Goal: Task Accomplishment & Management: Use online tool/utility

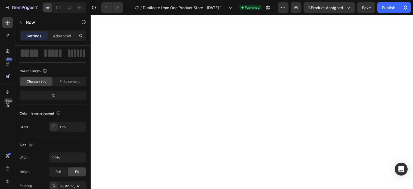
scroll to position [169, 0]
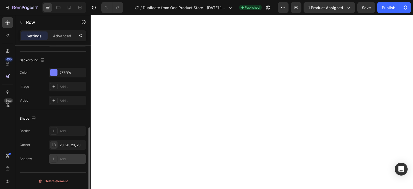
click at [56, 158] on icon at bounding box center [54, 159] width 4 height 4
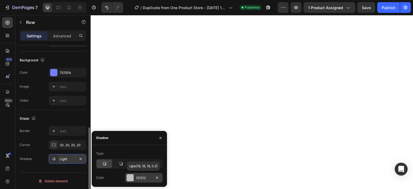
click at [130, 179] on div at bounding box center [130, 177] width 7 height 7
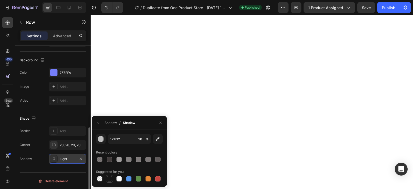
click at [110, 179] on div at bounding box center [109, 178] width 5 height 5
type input "151515"
type input "100"
click at [108, 159] on div at bounding box center [109, 159] width 5 height 5
type input "423C3C"
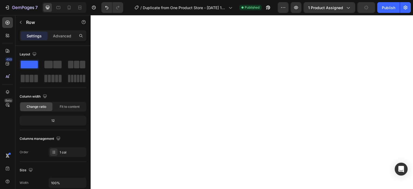
scroll to position [143, 0]
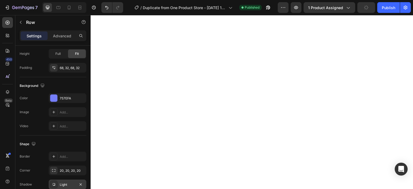
click at [65, 184] on div "Light" at bounding box center [68, 184] width 16 height 5
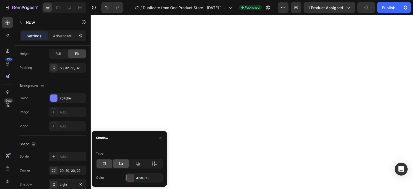
click at [120, 165] on icon at bounding box center [120, 163] width 5 height 5
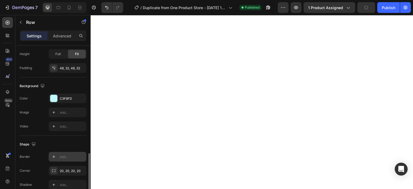
scroll to position [169, 0]
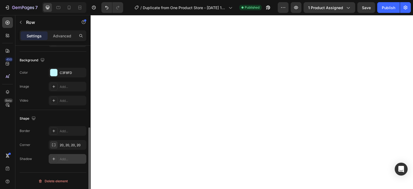
click at [61, 157] on div "Add..." at bounding box center [72, 159] width 25 height 5
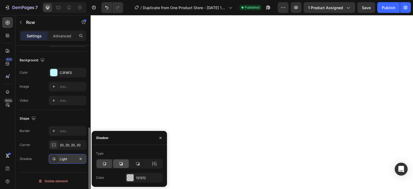
click at [121, 167] on div at bounding box center [121, 163] width 16 height 9
click at [139, 164] on icon at bounding box center [137, 163] width 3 height 3
click at [134, 176] on div "121212" at bounding box center [144, 178] width 38 height 10
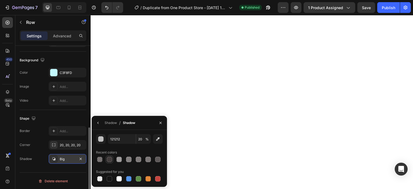
click at [110, 161] on div at bounding box center [109, 159] width 5 height 5
type input "423C3C"
type input "100"
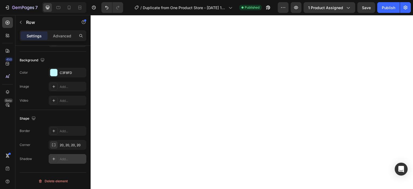
click at [65, 157] on div "Add..." at bounding box center [72, 159] width 25 height 5
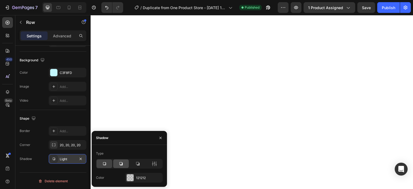
click at [125, 165] on div at bounding box center [121, 163] width 16 height 9
click at [146, 180] on div "121212" at bounding box center [144, 178] width 16 height 5
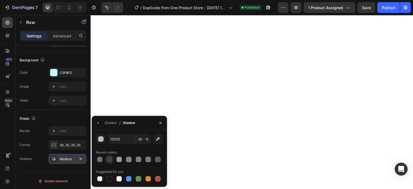
click at [112, 159] on div at bounding box center [109, 159] width 5 height 5
type input "423C3C"
type input "100"
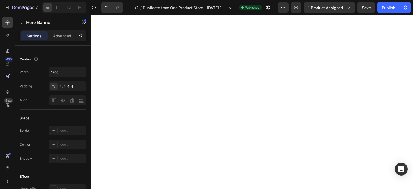
scroll to position [0, 0]
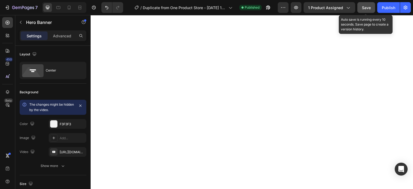
click at [368, 6] on span "Save" at bounding box center [366, 7] width 9 height 5
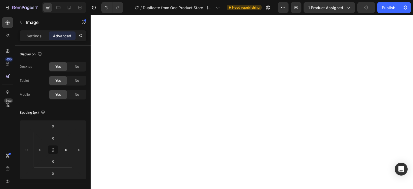
type input "18"
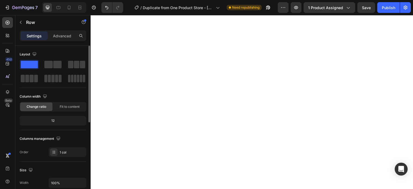
scroll to position [143, 0]
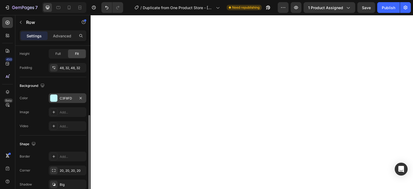
click at [64, 99] on div "C3F8FD" at bounding box center [68, 98] width 16 height 5
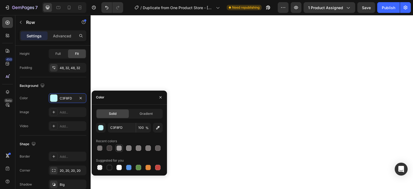
click at [118, 148] on div at bounding box center [118, 147] width 5 height 5
type input "A09D9D"
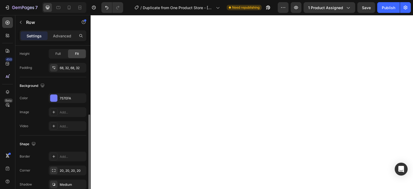
scroll to position [143, 0]
click at [64, 97] on div "757EFA" at bounding box center [68, 98] width 16 height 5
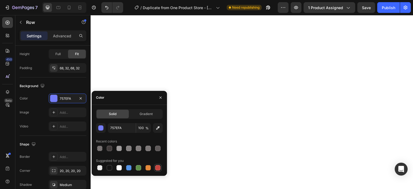
click at [160, 169] on div at bounding box center [157, 167] width 5 height 5
type input "C5453F"
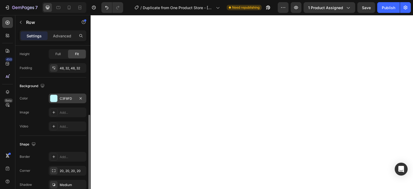
click at [67, 99] on div "C3F8FD" at bounding box center [68, 98] width 16 height 5
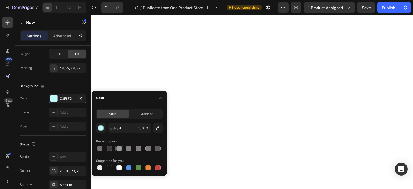
click at [122, 148] on div at bounding box center [119, 148] width 6 height 6
click at [141, 171] on div at bounding box center [139, 168] width 8 height 8
click at [160, 170] on div at bounding box center [158, 168] width 6 height 6
click at [116, 151] on div at bounding box center [119, 148] width 6 height 6
type input "A09D9D"
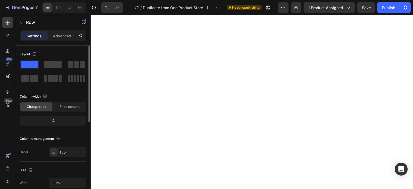
scroll to position [143, 0]
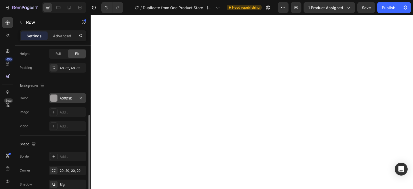
click at [54, 98] on div at bounding box center [53, 98] width 7 height 7
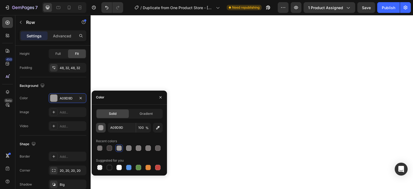
click at [98, 126] on div "button" at bounding box center [100, 127] width 5 height 5
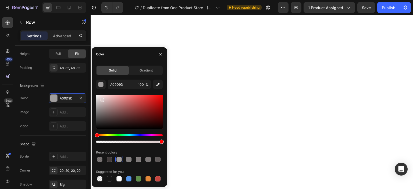
drag, startPoint x: 98, startPoint y: 110, endPoint x: 100, endPoint y: 97, distance: 12.6
click at [101, 98] on div at bounding box center [102, 100] width 4 height 4
click at [100, 97] on div at bounding box center [101, 98] width 4 height 4
type input "EDDEDE"
click at [95, 99] on div "Solid Gradient EDDEDE 100 % Recent colors Suggested for you" at bounding box center [129, 124] width 75 height 117
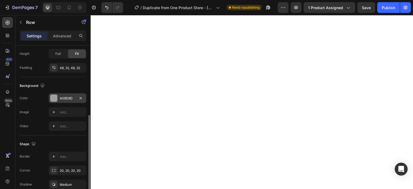
click at [64, 98] on div "A09D9D" at bounding box center [68, 98] width 16 height 5
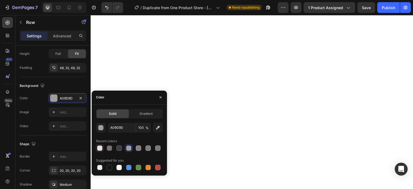
click at [99, 148] on div at bounding box center [99, 147] width 5 height 5
type input "EDDEDE"
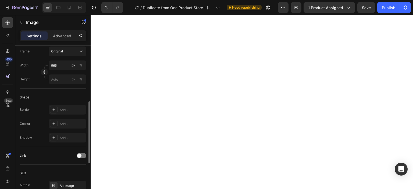
scroll to position [0, 0]
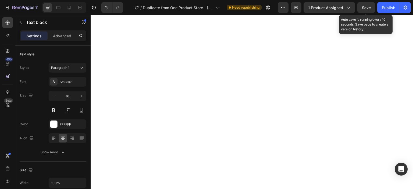
click at [364, 7] on span "Save" at bounding box center [366, 7] width 9 height 5
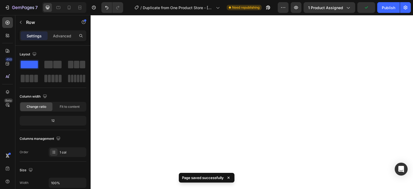
scroll to position [143, 0]
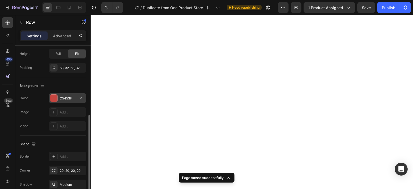
click at [56, 99] on div at bounding box center [53, 98] width 7 height 7
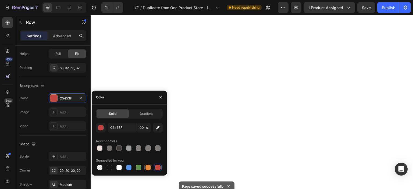
click at [145, 168] on div at bounding box center [147, 167] width 5 height 5
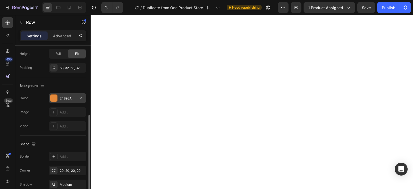
click at [55, 95] on div at bounding box center [53, 98] width 7 height 7
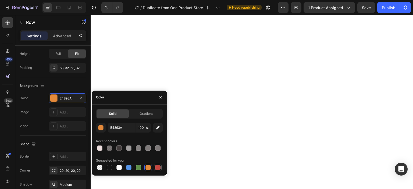
click at [157, 170] on div at bounding box center [157, 167] width 5 height 5
click at [98, 128] on div "button" at bounding box center [100, 127] width 5 height 5
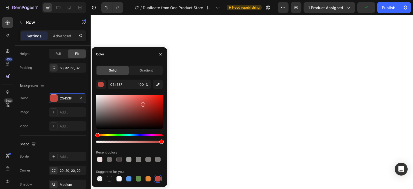
drag, startPoint x: 142, startPoint y: 104, endPoint x: 149, endPoint y: 99, distance: 7.9
click at [145, 102] on div at bounding box center [143, 104] width 4 height 4
click at [150, 99] on div at bounding box center [129, 112] width 67 height 34
click at [150, 99] on div at bounding box center [149, 100] width 4 height 4
click at [150, 99] on div at bounding box center [151, 100] width 4 height 4
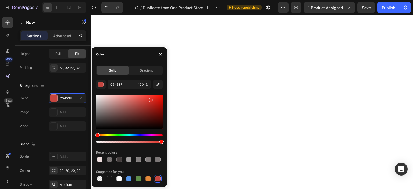
click at [150, 99] on div at bounding box center [151, 100] width 4 height 4
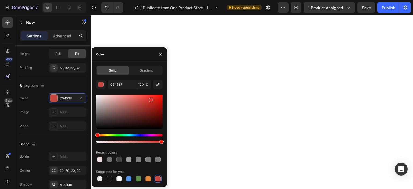
click at [149, 98] on div at bounding box center [151, 100] width 4 height 4
click at [147, 96] on div at bounding box center [147, 97] width 4 height 4
drag, startPoint x: 147, startPoint y: 96, endPoint x: 152, endPoint y: 96, distance: 4.8
click at [150, 96] on div at bounding box center [147, 97] width 4 height 4
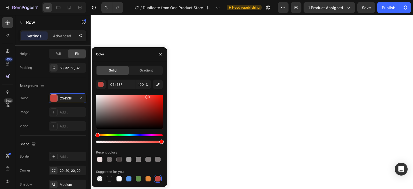
drag, startPoint x: 152, startPoint y: 96, endPoint x: 156, endPoint y: 96, distance: 3.8
click at [150, 96] on div at bounding box center [147, 97] width 4 height 4
drag, startPoint x: 156, startPoint y: 96, endPoint x: 161, endPoint y: 102, distance: 7.9
click at [161, 102] on div at bounding box center [161, 102] width 4 height 4
drag, startPoint x: 161, startPoint y: 102, endPoint x: 162, endPoint y: 106, distance: 3.9
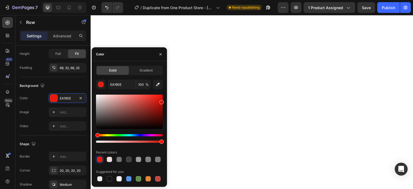
click at [162, 104] on div at bounding box center [161, 102] width 4 height 4
click at [162, 109] on div at bounding box center [129, 112] width 67 height 34
drag, startPoint x: 161, startPoint y: 105, endPoint x: 133, endPoint y: 121, distance: 33.3
click at [135, 105] on div at bounding box center [129, 112] width 67 height 34
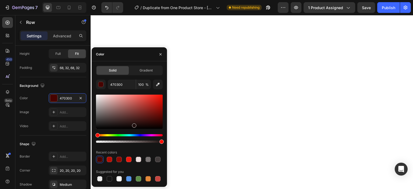
click at [133, 127] on div at bounding box center [129, 112] width 67 height 34
click at [133, 127] on div at bounding box center [133, 128] width 4 height 4
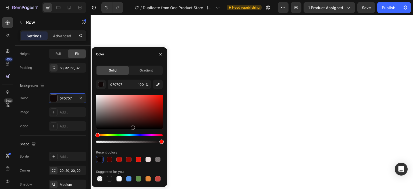
click at [133, 127] on div at bounding box center [133, 128] width 4 height 4
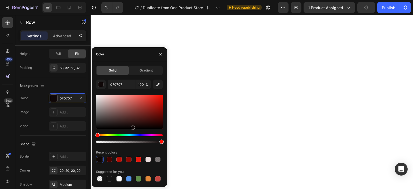
click at [100, 159] on div at bounding box center [99, 159] width 5 height 5
click at [70, 98] on div "0F0707" at bounding box center [68, 98] width 16 height 5
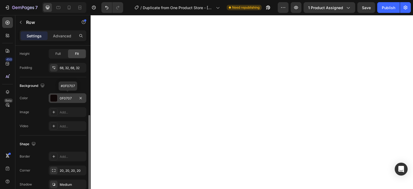
click at [73, 99] on div "0F0707" at bounding box center [68, 98] width 16 height 5
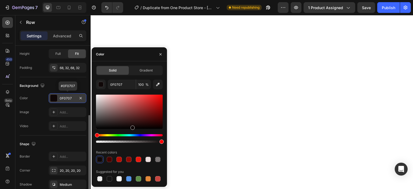
click at [73, 95] on div "0F0707" at bounding box center [68, 98] width 38 height 10
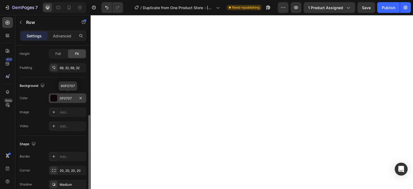
click at [71, 96] on div "0F0707" at bounding box center [68, 98] width 16 height 5
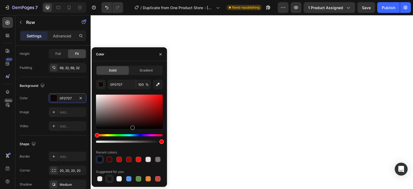
click at [112, 180] on div at bounding box center [109, 178] width 5 height 5
type input "000000"
drag, startPoint x: 98, startPoint y: 126, endPoint x: 167, endPoint y: 137, distance: 70.2
click at [162, 137] on div at bounding box center [129, 119] width 67 height 50
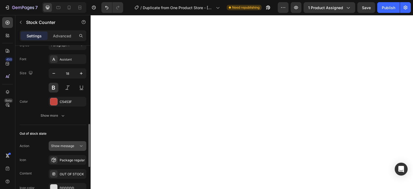
scroll to position [423, 0]
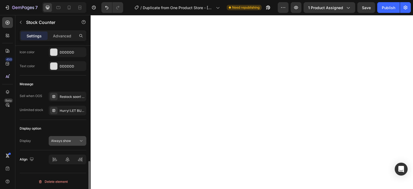
click at [80, 139] on icon at bounding box center [81, 140] width 5 height 5
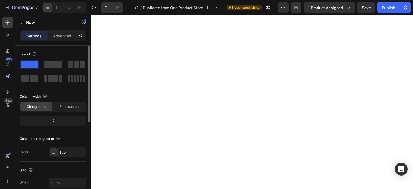
scroll to position [143, 0]
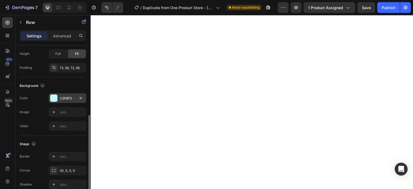
click at [70, 100] on div "C3F8FD" at bounding box center [68, 98] width 38 height 10
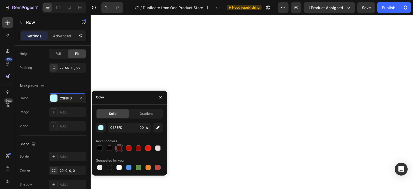
click at [120, 149] on div at bounding box center [118, 147] width 5 height 5
click at [146, 150] on div at bounding box center [147, 147] width 5 height 5
click at [112, 166] on div at bounding box center [109, 167] width 5 height 5
click at [101, 149] on div at bounding box center [99, 147] width 5 height 5
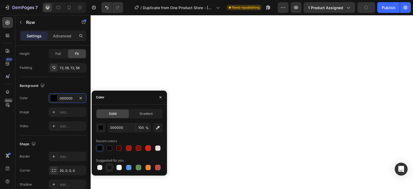
click at [110, 168] on div at bounding box center [109, 167] width 5 height 5
click at [99, 130] on div "button" at bounding box center [100, 127] width 5 height 5
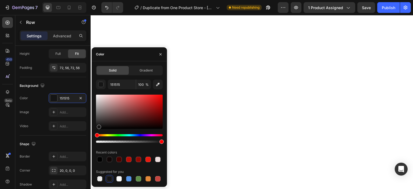
drag, startPoint x: 98, startPoint y: 126, endPoint x: 98, endPoint y: 123, distance: 3.2
click at [98, 125] on div at bounding box center [99, 127] width 4 height 4
drag, startPoint x: 98, startPoint y: 122, endPoint x: 98, endPoint y: 119, distance: 3.0
click at [98, 120] on div at bounding box center [99, 122] width 4 height 4
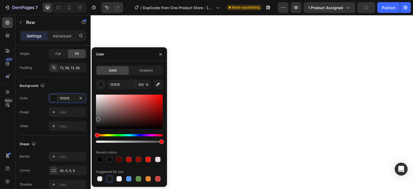
click at [98, 119] on div at bounding box center [98, 119] width 4 height 4
click at [98, 118] on div at bounding box center [98, 119] width 4 height 4
click at [98, 116] on div at bounding box center [129, 112] width 67 height 34
click at [98, 117] on div at bounding box center [98, 119] width 4 height 4
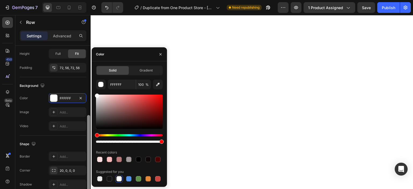
drag, startPoint x: 98, startPoint y: 115, endPoint x: 89, endPoint y: 92, distance: 24.9
click at [89, 92] on div "450 Beta Sections(18) Elements(84) Section Element Hero Section Product Detail …" at bounding box center [45, 102] width 91 height 174
drag, startPoint x: 94, startPoint y: 108, endPoint x: 94, endPoint y: 122, distance: 14.5
click at [94, 122] on div "Solid Gradient FFFFFF 100 % Recent colors Suggested for you" at bounding box center [129, 124] width 75 height 117
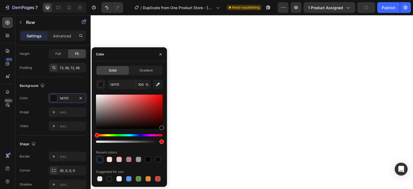
type input "050000"
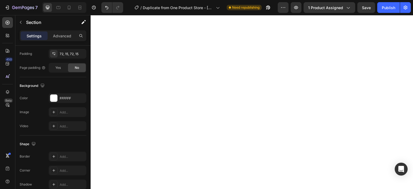
scroll to position [0, 0]
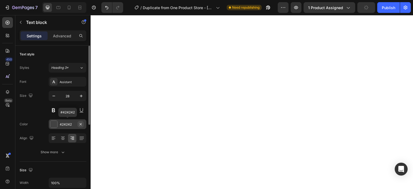
click at [80, 124] on icon "button" at bounding box center [81, 124] width 4 height 4
click at [54, 123] on icon at bounding box center [54, 124] width 4 height 4
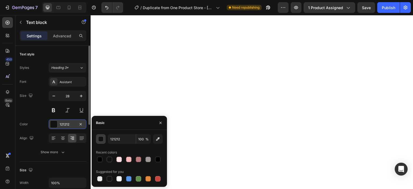
click at [102, 139] on div "button" at bounding box center [100, 139] width 5 height 5
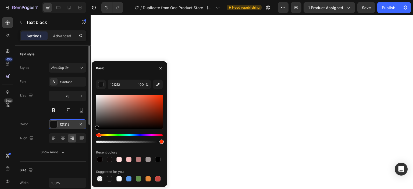
drag, startPoint x: 98, startPoint y: 134, endPoint x: 120, endPoint y: 134, distance: 22.3
click at [101, 134] on div "Hue" at bounding box center [99, 135] width 4 height 4
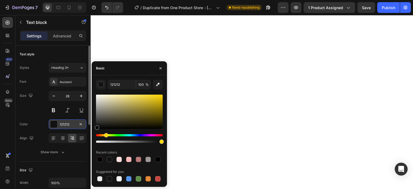
click at [134, 134] on div "Hue" at bounding box center [129, 135] width 67 height 2
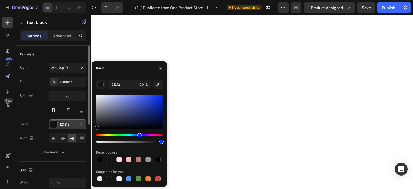
click at [139, 136] on div "Hue" at bounding box center [129, 135] width 67 height 2
click at [139, 136] on div "Hue" at bounding box center [140, 135] width 4 height 4
click at [158, 98] on div at bounding box center [129, 112] width 67 height 34
type input "1030E5"
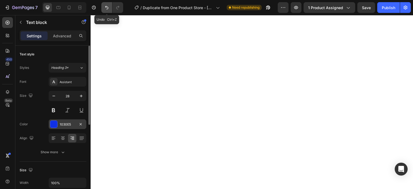
click at [103, 4] on button "Undo/Redo" at bounding box center [106, 7] width 11 height 11
click at [106, 10] on icon "Undo/Redo" at bounding box center [106, 7] width 5 height 5
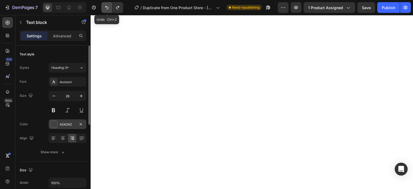
click at [106, 10] on icon "Undo/Redo" at bounding box center [106, 7] width 5 height 5
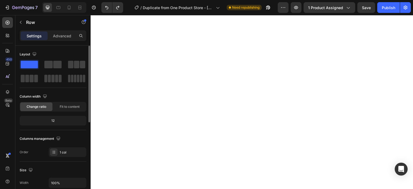
scroll to position [143, 0]
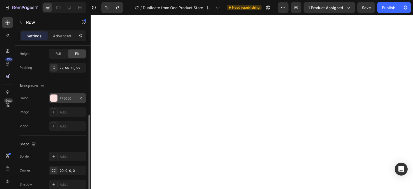
click at [69, 96] on div "FFE0E0" at bounding box center [68, 98] width 16 height 5
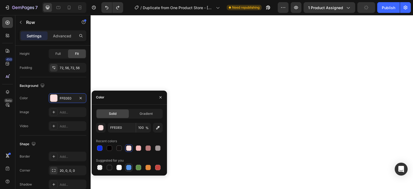
click at [130, 168] on div at bounding box center [128, 167] width 5 height 5
type input "5594E7"
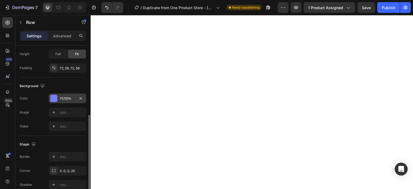
click at [71, 95] on div "757EFA" at bounding box center [68, 99] width 38 height 10
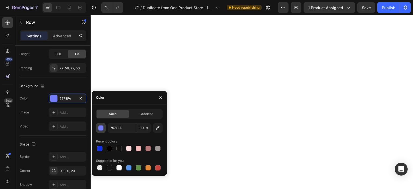
click at [103, 127] on div "button" at bounding box center [100, 128] width 5 height 5
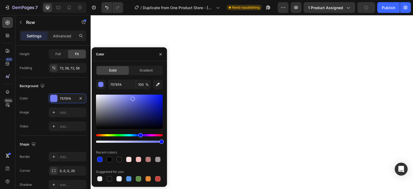
click at [132, 98] on div at bounding box center [133, 99] width 4 height 4
drag, startPoint x: 132, startPoint y: 98, endPoint x: 140, endPoint y: 112, distance: 16.4
click at [140, 112] on div at bounding box center [141, 113] width 4 height 4
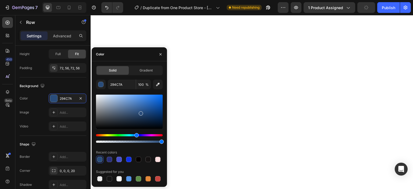
drag, startPoint x: 140, startPoint y: 135, endPoint x: 136, endPoint y: 135, distance: 4.0
click at [136, 135] on div "Hue" at bounding box center [136, 135] width 4 height 4
click at [136, 136] on div "Hue" at bounding box center [137, 135] width 4 height 4
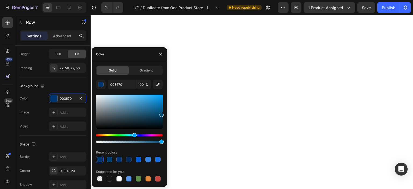
drag, startPoint x: 134, startPoint y: 136, endPoint x: 134, endPoint y: 133, distance: 2.8
click at [134, 133] on div "Hue" at bounding box center [134, 135] width 4 height 4
type input "008EE0"
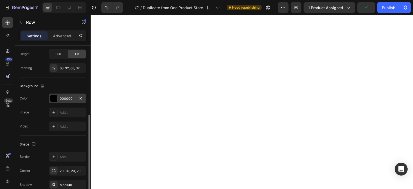
click at [52, 98] on div at bounding box center [53, 98] width 7 height 7
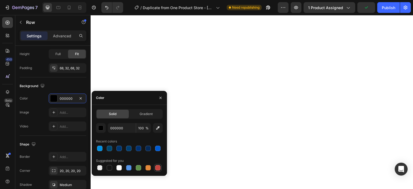
click at [157, 168] on div at bounding box center [157, 167] width 5 height 5
click at [102, 127] on div "button" at bounding box center [100, 128] width 5 height 5
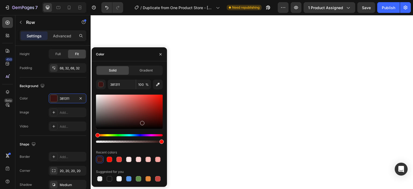
drag, startPoint x: 161, startPoint y: 98, endPoint x: 142, endPoint y: 122, distance: 31.2
click at [142, 122] on div at bounding box center [142, 123] width 4 height 4
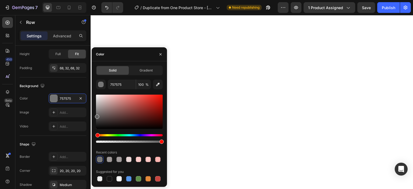
type input "606060"
drag, startPoint x: 142, startPoint y: 122, endPoint x: 94, endPoint y: 116, distance: 48.6
click at [94, 116] on div "Solid Gradient 606060 100 % Recent colors Suggested for you" at bounding box center [129, 124] width 75 height 117
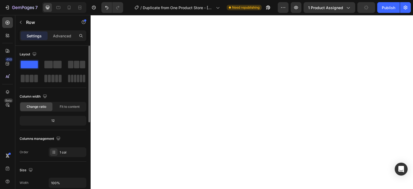
scroll to position [143, 0]
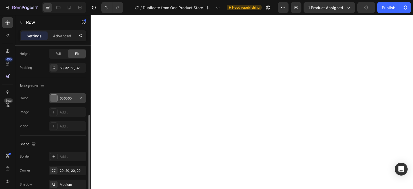
click at [58, 94] on div "606060" at bounding box center [68, 98] width 38 height 10
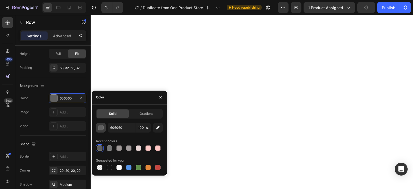
click at [104, 126] on button "button" at bounding box center [101, 128] width 10 height 10
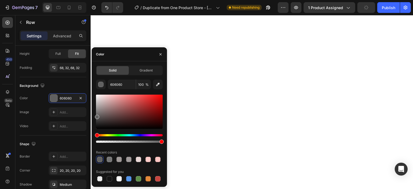
click at [143, 135] on div "Hue" at bounding box center [129, 135] width 67 height 2
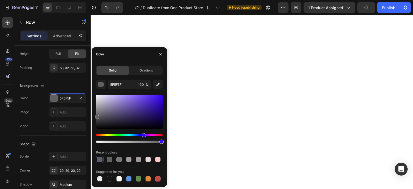
click at [150, 136] on div "Hue" at bounding box center [129, 135] width 67 height 2
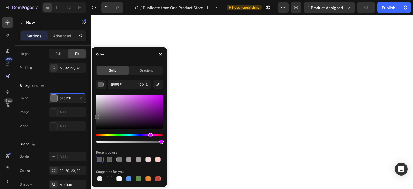
click at [96, 115] on div at bounding box center [129, 112] width 67 height 34
type input "7F0099"
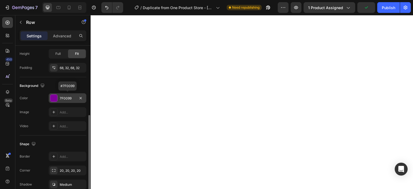
click at [65, 97] on div "7F0099" at bounding box center [68, 98] width 16 height 5
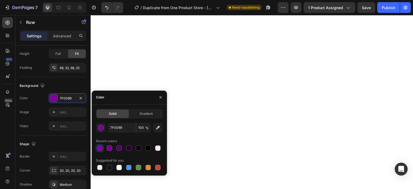
click at [100, 149] on div at bounding box center [99, 147] width 5 height 5
click at [101, 129] on div "button" at bounding box center [100, 127] width 5 height 5
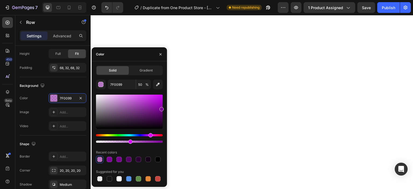
drag, startPoint x: 160, startPoint y: 141, endPoint x: 130, endPoint y: 141, distance: 30.7
click at [130, 141] on div at bounding box center [130, 142] width 4 height 4
type input "40"
drag, startPoint x: 130, startPoint y: 141, endPoint x: 123, endPoint y: 141, distance: 7.0
click at [123, 141] on div at bounding box center [124, 142] width 4 height 4
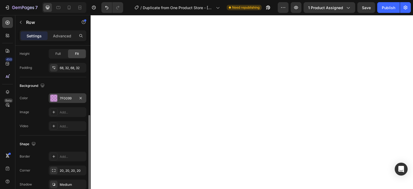
click at [57, 98] on div at bounding box center [53, 98] width 7 height 7
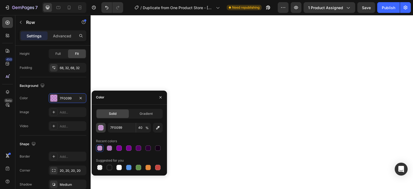
click at [101, 129] on div "button" at bounding box center [100, 127] width 5 height 5
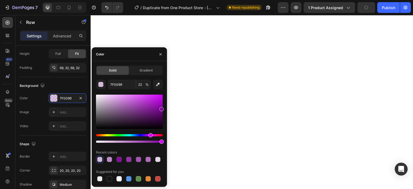
type input "100"
drag, startPoint x: 162, startPoint y: 110, endPoint x: 140, endPoint y: 95, distance: 26.5
click at [143, 98] on div at bounding box center [145, 100] width 4 height 4
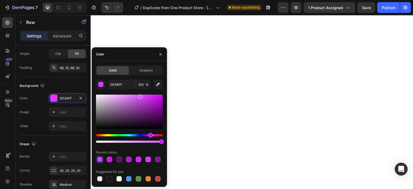
click at [140, 95] on div at bounding box center [140, 96] width 4 height 4
type input "BD4CD3"
drag, startPoint x: 140, startPoint y: 95, endPoint x: 139, endPoint y: 100, distance: 5.0
click at [139, 100] on div at bounding box center [139, 101] width 4 height 4
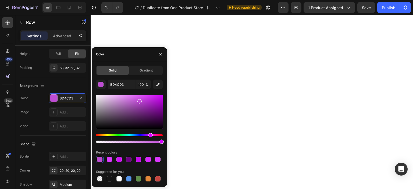
click at [139, 100] on div at bounding box center [139, 101] width 4 height 4
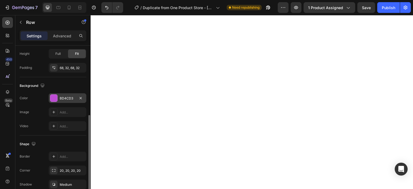
click at [56, 100] on div at bounding box center [53, 98] width 7 height 7
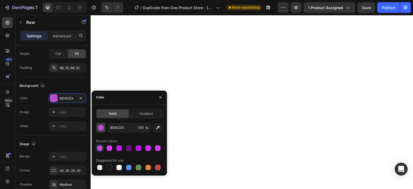
click at [104, 129] on button "button" at bounding box center [101, 128] width 10 height 10
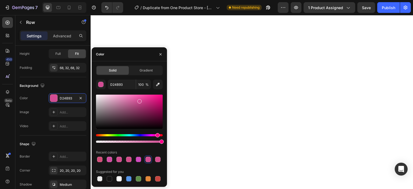
drag, startPoint x: 152, startPoint y: 136, endPoint x: 157, endPoint y: 138, distance: 5.4
click at [157, 138] on div at bounding box center [129, 138] width 67 height 9
type input "DB0D7B"
drag, startPoint x: 139, startPoint y: 102, endPoint x: 159, endPoint y: 99, distance: 20.4
click at [159, 99] on div at bounding box center [160, 100] width 4 height 4
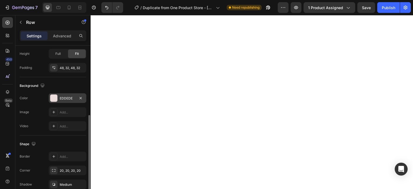
click at [54, 97] on div at bounding box center [53, 98] width 7 height 7
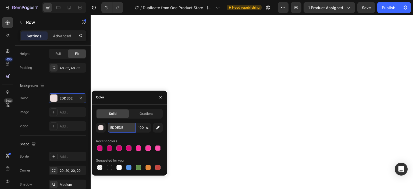
click at [124, 129] on input "EDDEDE" at bounding box center [122, 128] width 28 height 10
click at [101, 128] on div "button" at bounding box center [100, 127] width 5 height 5
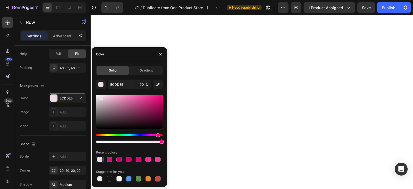
drag, startPoint x: 98, startPoint y: 134, endPoint x: 157, endPoint y: 143, distance: 60.1
click at [157, 143] on div at bounding box center [129, 119] width 67 height 50
drag, startPoint x: 101, startPoint y: 99, endPoint x: 108, endPoint y: 99, distance: 7.0
click at [104, 99] on div at bounding box center [102, 100] width 4 height 4
drag, startPoint x: 108, startPoint y: 99, endPoint x: 109, endPoint y: 89, distance: 10.0
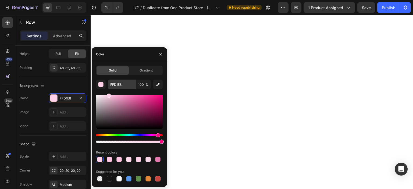
click at [109, 89] on div "FFD1E8 100 % Recent colors Suggested for you" at bounding box center [129, 131] width 67 height 103
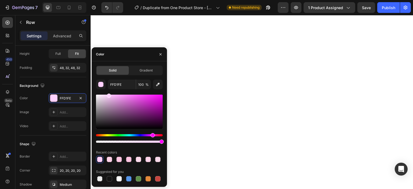
drag, startPoint x: 158, startPoint y: 135, endPoint x: 152, endPoint y: 135, distance: 5.6
click at [152, 135] on div "Hue" at bounding box center [153, 135] width 4 height 4
type input "FF00FA"
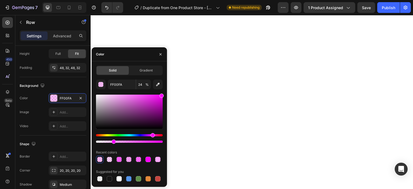
drag, startPoint x: 162, startPoint y: 142, endPoint x: 112, endPoint y: 150, distance: 50.4
click at [112, 150] on div "FF00FA 24 % Recent colors Suggested for you" at bounding box center [129, 131] width 67 height 103
type input "25"
drag, startPoint x: 162, startPoint y: 97, endPoint x: 129, endPoint y: 96, distance: 32.8
click at [129, 96] on div at bounding box center [129, 96] width 4 height 4
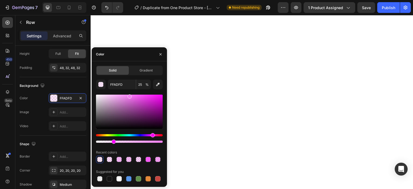
type input "F77EF5"
drag, startPoint x: 114, startPoint y: 141, endPoint x: 161, endPoint y: 147, distance: 47.5
click at [161, 147] on div "F77EF5 25 % Recent colors Suggested for you" at bounding box center [129, 131] width 67 height 103
type input "98"
drag, startPoint x: 127, startPoint y: 95, endPoint x: 101, endPoint y: 97, distance: 26.1
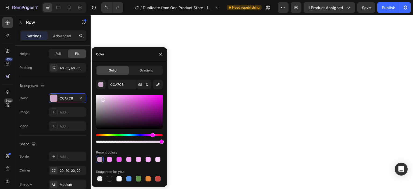
click at [101, 98] on div at bounding box center [103, 100] width 4 height 4
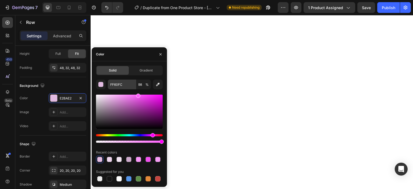
drag, startPoint x: 101, startPoint y: 97, endPoint x: 130, endPoint y: 88, distance: 30.1
click at [131, 89] on div "FF60FC 98 % Recent colors Suggested for you" at bounding box center [129, 131] width 67 height 103
click at [114, 88] on input "FF77FC" at bounding box center [122, 85] width 28 height 10
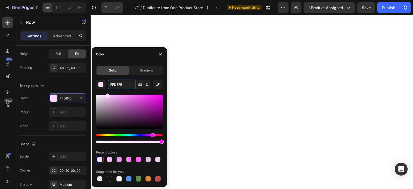
drag, startPoint x: 132, startPoint y: 97, endPoint x: 107, endPoint y: 88, distance: 26.3
click at [107, 88] on div "FFD8FE 98 % Recent colors Suggested for you" at bounding box center [129, 131] width 67 height 103
click at [107, 88] on div "FFD8FE 98 %" at bounding box center [129, 85] width 67 height 10
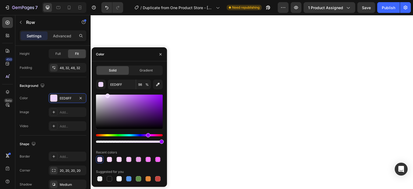
drag, startPoint x: 152, startPoint y: 136, endPoint x: 147, endPoint y: 136, distance: 4.3
click at [147, 136] on div "Hue" at bounding box center [148, 135] width 4 height 4
drag, startPoint x: 109, startPoint y: 97, endPoint x: 116, endPoint y: 84, distance: 14.3
click at [116, 84] on div "E1B5FF 98 % Recent colors Suggested for you" at bounding box center [129, 131] width 67 height 103
click at [116, 84] on input "E1B5FF" at bounding box center [122, 85] width 28 height 10
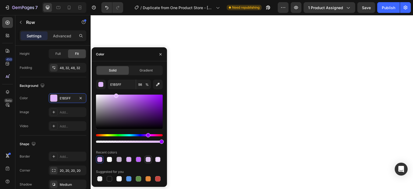
click at [147, 159] on div at bounding box center [147, 159] width 5 height 5
type input "D9BBED"
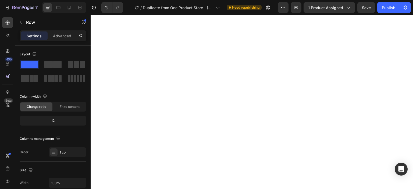
scroll to position [169, 0]
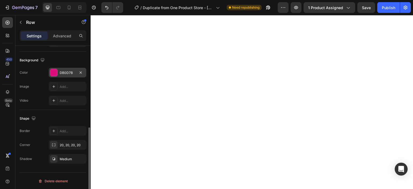
click at [61, 72] on div "DB0D7B" at bounding box center [68, 72] width 16 height 5
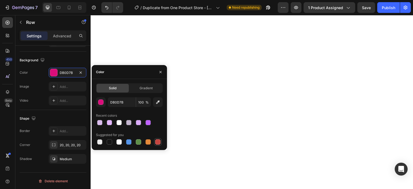
click at [158, 143] on div at bounding box center [157, 141] width 5 height 5
click at [101, 104] on div "button" at bounding box center [100, 102] width 5 height 5
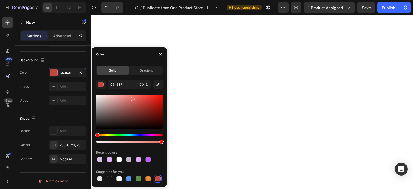
type input "E56F69"
drag, startPoint x: 142, startPoint y: 105, endPoint x: 133, endPoint y: 98, distance: 11.6
click at [133, 98] on div at bounding box center [133, 99] width 4 height 4
click at [125, 85] on input "E56F69" at bounding box center [122, 85] width 28 height 10
type input "5"
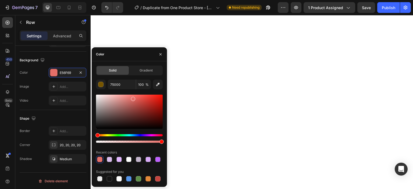
click at [143, 60] on div "Color" at bounding box center [129, 54] width 75 height 14
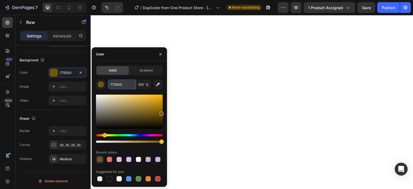
click at [129, 85] on input "775500" at bounding box center [122, 85] width 28 height 10
type input "\"
click at [139, 58] on div "Color" at bounding box center [129, 54] width 75 height 14
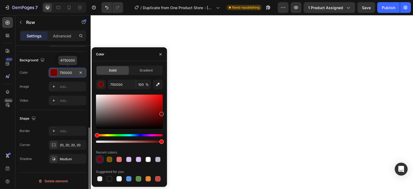
click at [67, 73] on div "750000" at bounding box center [68, 72] width 16 height 5
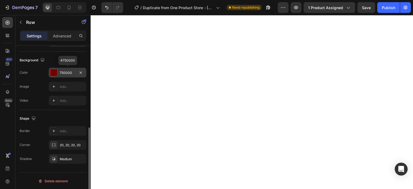
click at [59, 70] on div "750000" at bounding box center [68, 73] width 38 height 10
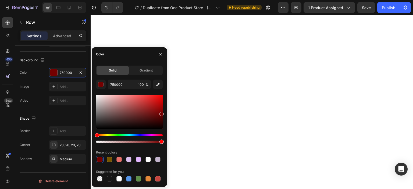
click at [98, 160] on div at bounding box center [99, 159] width 5 height 5
click at [99, 159] on div at bounding box center [99, 159] width 5 height 5
click at [98, 134] on div "Hue" at bounding box center [98, 135] width 4 height 4
click at [95, 134] on div "Hue" at bounding box center [97, 135] width 4 height 4
drag, startPoint x: 162, startPoint y: 114, endPoint x: 105, endPoint y: 121, distance: 57.1
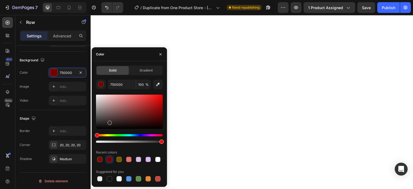
click at [108, 121] on div at bounding box center [110, 123] width 4 height 4
drag, startPoint x: 105, startPoint y: 121, endPoint x: 102, endPoint y: 119, distance: 3.1
click at [104, 120] on div at bounding box center [106, 122] width 4 height 4
click at [99, 117] on div at bounding box center [129, 112] width 67 height 34
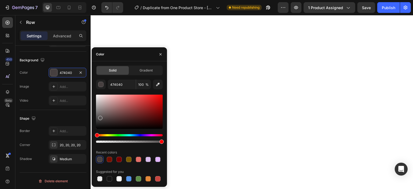
type input "565252"
click at [99, 117] on div at bounding box center [100, 118] width 4 height 4
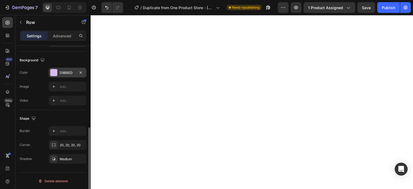
click at [58, 72] on div "D9BBED" at bounding box center [68, 73] width 38 height 10
click at [79, 72] on icon "button" at bounding box center [81, 72] width 4 height 4
click at [68, 72] on div "Add..." at bounding box center [72, 72] width 25 height 5
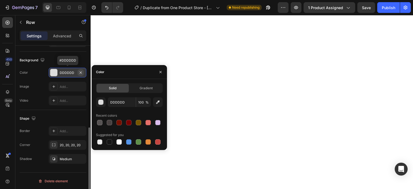
click at [79, 71] on icon "button" at bounding box center [81, 72] width 4 height 4
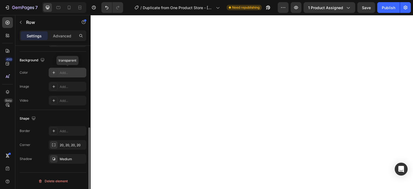
click at [76, 70] on div "Add..." at bounding box center [72, 72] width 25 height 5
type input "DDDDDD"
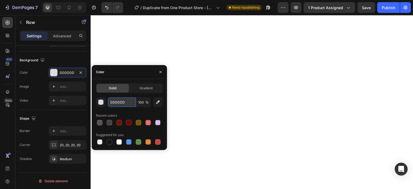
click at [129, 103] on input "DDDDDD" at bounding box center [122, 102] width 28 height 10
type input "eddede"
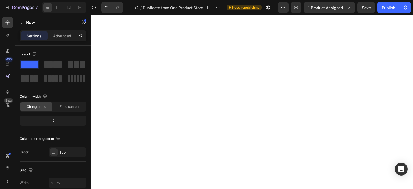
scroll to position [143, 0]
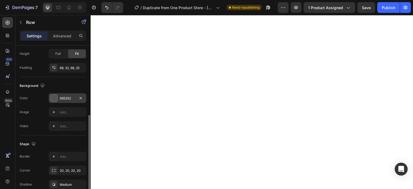
click at [62, 99] on div "565252" at bounding box center [68, 98] width 16 height 5
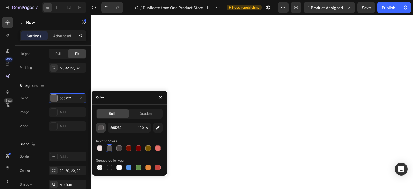
click at [101, 128] on div "button" at bounding box center [100, 127] width 5 height 5
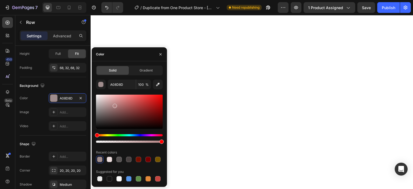
drag, startPoint x: 100, startPoint y: 120, endPoint x: 114, endPoint y: 102, distance: 22.0
click at [114, 104] on div at bounding box center [115, 106] width 4 height 4
click at [111, 99] on div at bounding box center [129, 112] width 67 height 34
click at [117, 104] on div at bounding box center [129, 112] width 67 height 34
click at [117, 104] on div at bounding box center [117, 105] width 4 height 4
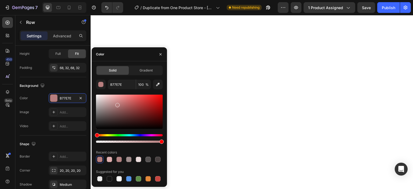
click at [125, 103] on div at bounding box center [129, 112] width 67 height 34
drag, startPoint x: 125, startPoint y: 103, endPoint x: 128, endPoint y: 100, distance: 4.4
click at [128, 101] on div at bounding box center [128, 102] width 4 height 4
drag, startPoint x: 128, startPoint y: 99, endPoint x: 142, endPoint y: 91, distance: 15.9
click at [140, 89] on div "B77E7E 100 % Recent colors Suggested for you" at bounding box center [129, 131] width 67 height 103
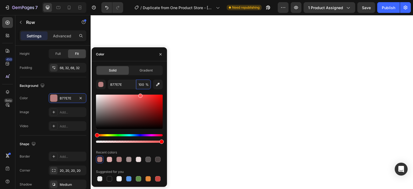
type input "FF5959"
click at [142, 91] on div "FF5959 100 % Recent colors Suggested for you" at bounding box center [129, 131] width 67 height 103
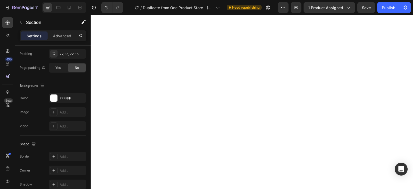
scroll to position [0, 0]
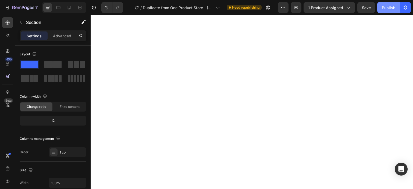
click at [384, 6] on div "Publish" at bounding box center [388, 8] width 13 height 6
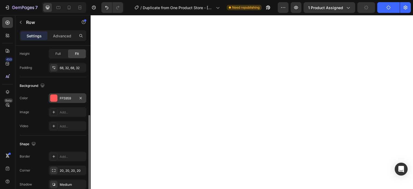
click at [66, 99] on div "FF5959" at bounding box center [68, 98] width 16 height 5
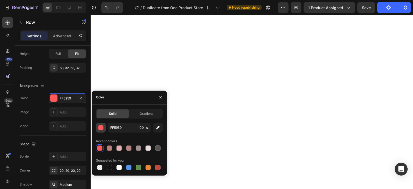
click at [102, 128] on div "button" at bounding box center [100, 127] width 5 height 5
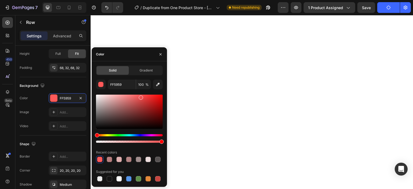
click at [142, 97] on div at bounding box center [141, 97] width 4 height 4
click at [143, 96] on div at bounding box center [143, 97] width 4 height 4
drag, startPoint x: 133, startPoint y: 94, endPoint x: 125, endPoint y: 94, distance: 8.1
click at [125, 94] on div at bounding box center [129, 119] width 67 height 50
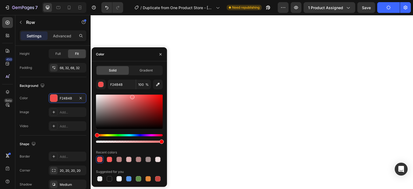
drag, startPoint x: 143, startPoint y: 96, endPoint x: 129, endPoint y: 95, distance: 14.5
click at [130, 95] on div at bounding box center [132, 97] width 4 height 4
click at [127, 95] on div at bounding box center [128, 96] width 4 height 4
drag, startPoint x: 127, startPoint y: 95, endPoint x: 129, endPoint y: 92, distance: 3.9
click at [127, 95] on div at bounding box center [128, 96] width 4 height 4
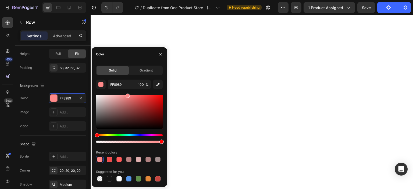
click at [114, 93] on div "FF8989 100 % Recent colors Suggested for you" at bounding box center [129, 131] width 67 height 103
click at [114, 94] on div at bounding box center [129, 119] width 67 height 50
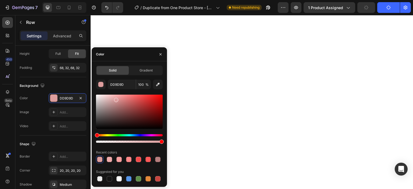
drag, startPoint x: 129, startPoint y: 95, endPoint x: 113, endPoint y: 97, distance: 16.2
click at [114, 98] on div at bounding box center [116, 100] width 4 height 4
click at [112, 97] on div at bounding box center [114, 98] width 4 height 4
click at [110, 97] on div at bounding box center [129, 112] width 67 height 34
click at [108, 95] on div at bounding box center [129, 112] width 67 height 34
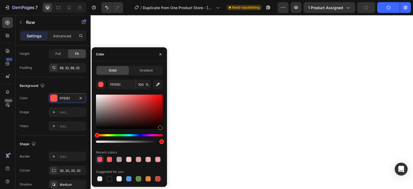
type input "020000"
drag, startPoint x: 108, startPoint y: 95, endPoint x: 159, endPoint y: 128, distance: 61.8
click at [159, 128] on div at bounding box center [160, 128] width 4 height 4
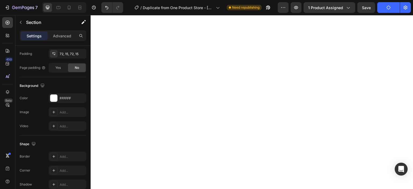
scroll to position [0, 0]
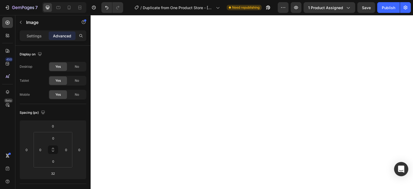
type input "38"
type input "40"
type input "50"
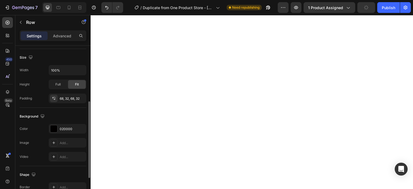
scroll to position [113, 0]
click at [65, 126] on div "020000" at bounding box center [68, 128] width 16 height 5
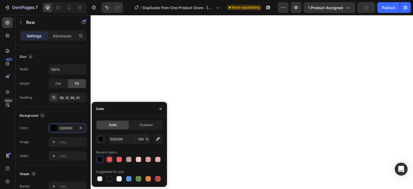
click at [110, 158] on div at bounding box center [109, 159] width 5 height 5
type input "FF5151"
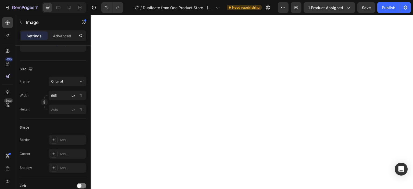
scroll to position [0, 0]
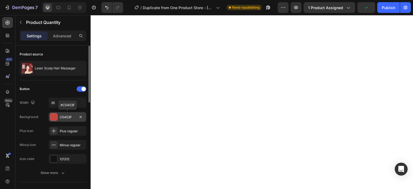
click at [71, 115] on div "C5453F" at bounding box center [68, 117] width 16 height 5
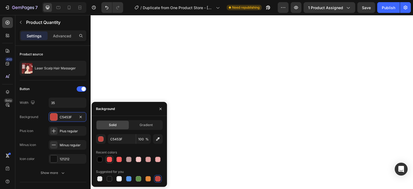
click at [111, 159] on div at bounding box center [109, 159] width 5 height 5
type input "FF5151"
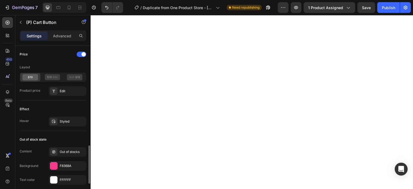
scroll to position [413, 0]
click at [68, 121] on div "Styled" at bounding box center [68, 121] width 16 height 5
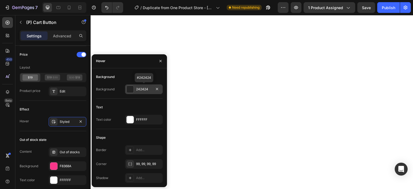
click at [131, 90] on div at bounding box center [130, 89] width 7 height 7
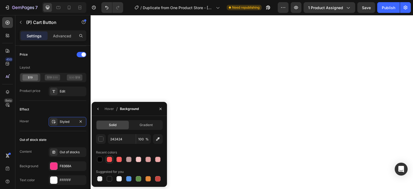
click at [110, 159] on div at bounding box center [109, 159] width 5 height 5
type input "FF5151"
click at [386, 6] on div "Publish" at bounding box center [388, 8] width 13 height 6
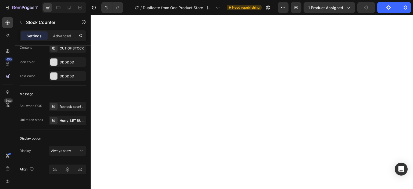
scroll to position [0, 0]
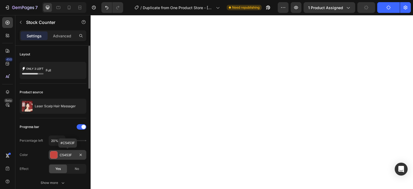
click at [64, 156] on div "C5453F" at bounding box center [68, 155] width 16 height 5
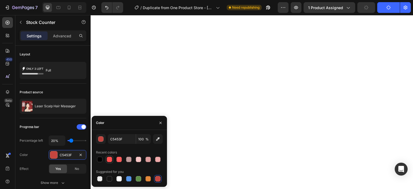
click at [108, 160] on div at bounding box center [109, 159] width 5 height 5
type input "FF5151"
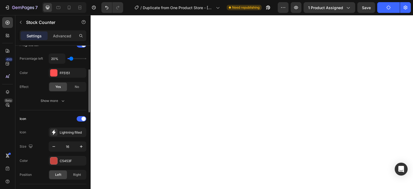
scroll to position [84, 0]
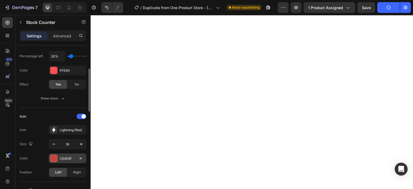
click at [62, 156] on div "C5453F" at bounding box center [68, 158] width 16 height 5
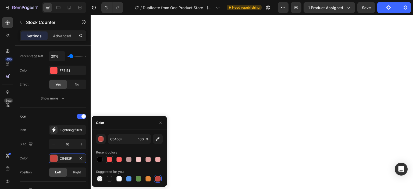
click at [110, 158] on div at bounding box center [109, 159] width 5 height 5
type input "FF5151"
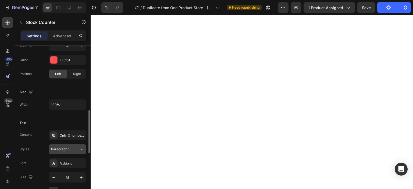
scroll to position [211, 0]
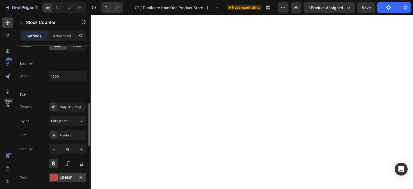
click at [61, 175] on div "C5453F" at bounding box center [68, 177] width 16 height 5
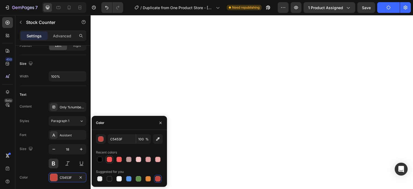
click at [108, 157] on div at bounding box center [109, 159] width 5 height 5
type input "FF5151"
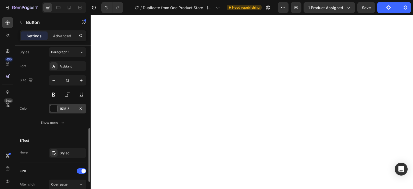
scroll to position [271, 0]
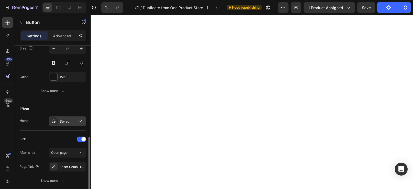
click at [56, 122] on div at bounding box center [54, 122] width 8 height 8
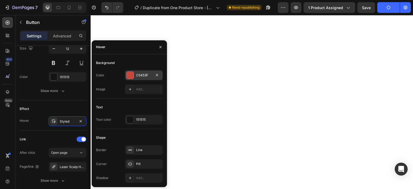
click at [131, 78] on div at bounding box center [130, 75] width 7 height 7
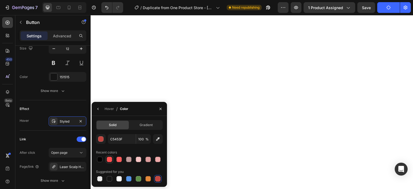
click at [111, 159] on div at bounding box center [109, 159] width 5 height 5
type input "FF5151"
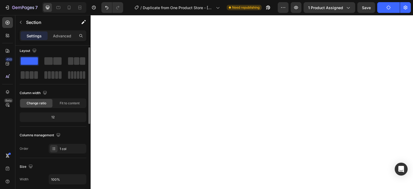
scroll to position [3, 0]
click at [71, 9] on icon at bounding box center [68, 7] width 5 height 5
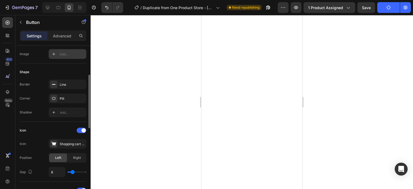
scroll to position [86, 0]
click at [55, 143] on icon at bounding box center [53, 144] width 5 height 4
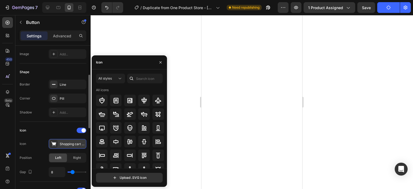
click at [55, 143] on icon at bounding box center [53, 144] width 5 height 4
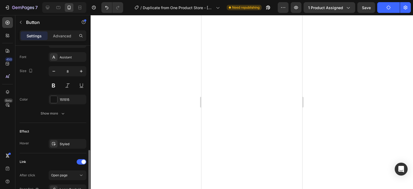
scroll to position [291, 0]
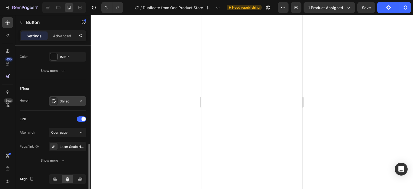
click at [68, 101] on div "Styled" at bounding box center [68, 101] width 16 height 5
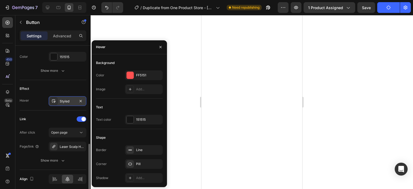
click at [68, 101] on div "Styled" at bounding box center [68, 101] width 16 height 5
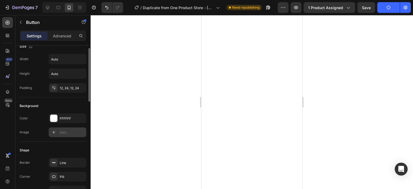
scroll to position [0, 0]
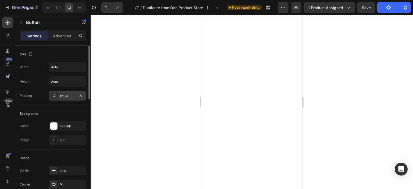
click at [54, 95] on icon at bounding box center [54, 96] width 4 height 4
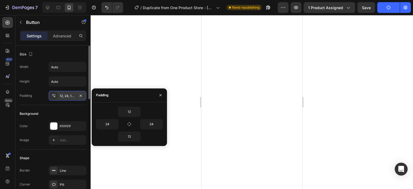
click at [54, 95] on icon at bounding box center [54, 96] width 4 height 4
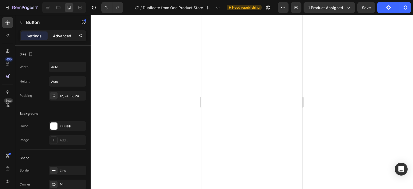
click at [65, 35] on p "Advanced" at bounding box center [62, 36] width 18 height 6
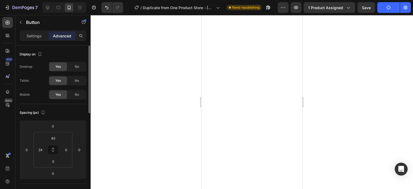
scroll to position [31, 0]
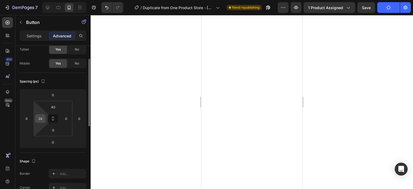
click at [45, 118] on div "24" at bounding box center [40, 118] width 11 height 9
click at [43, 119] on input "24" at bounding box center [40, 119] width 8 height 8
type input "150"
click at [57, 107] on input "40" at bounding box center [53, 107] width 11 height 8
type input "2"
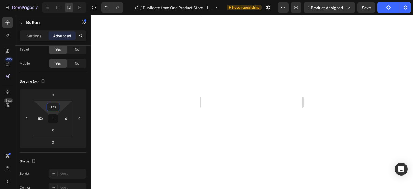
type input "120"
click at [362, 142] on div at bounding box center [252, 102] width 322 height 174
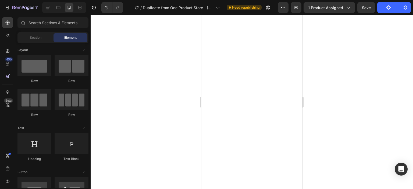
click at [340, 92] on div at bounding box center [252, 102] width 322 height 174
click at [352, 109] on div at bounding box center [252, 102] width 322 height 174
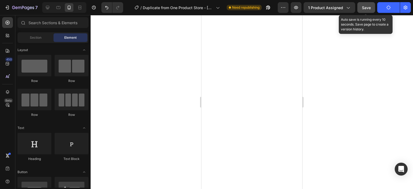
click at [369, 10] on button "Save" at bounding box center [366, 7] width 18 height 11
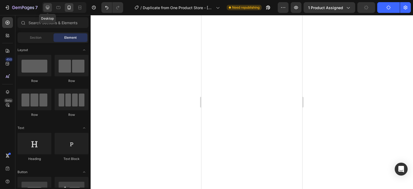
click at [50, 6] on div at bounding box center [47, 7] width 9 height 9
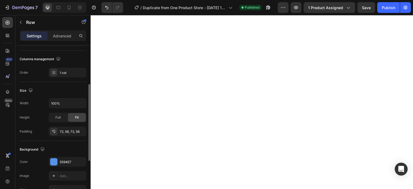
scroll to position [123, 0]
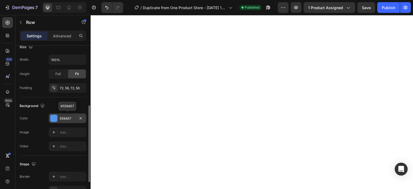
click at [62, 116] on div "5594E7" at bounding box center [68, 118] width 16 height 5
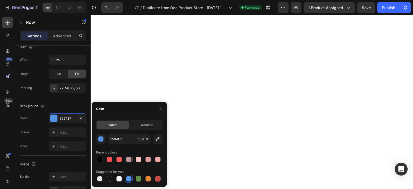
click at [129, 160] on div at bounding box center [128, 159] width 5 height 5
click at [136, 160] on div at bounding box center [138, 159] width 5 height 5
click at [147, 160] on div at bounding box center [147, 159] width 5 height 5
click at [156, 160] on div at bounding box center [157, 159] width 5 height 5
type input "EFAAAA"
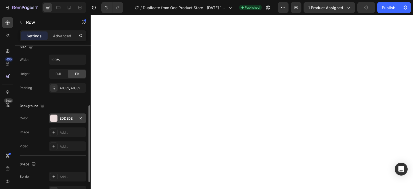
click at [71, 121] on div "EDDEDE" at bounding box center [68, 118] width 38 height 10
click at [67, 122] on div "EFAAAA" at bounding box center [68, 118] width 38 height 10
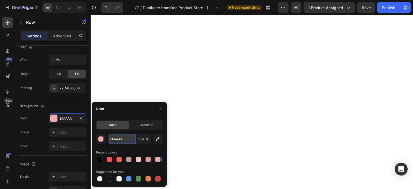
click at [125, 143] on input "EFAAAA" at bounding box center [122, 139] width 28 height 10
type input "EDDEDE"
click at [101, 141] on div "button" at bounding box center [100, 139] width 5 height 5
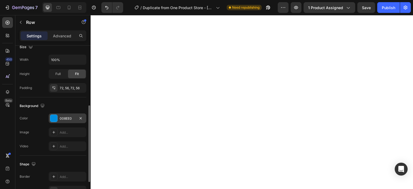
click at [63, 119] on div "008EE0" at bounding box center [68, 118] width 16 height 5
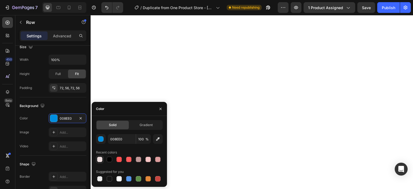
click at [101, 159] on div at bounding box center [99, 159] width 5 height 5
type input "EDDEDE"
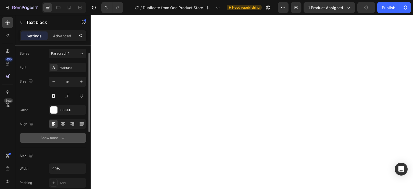
scroll to position [15, 0]
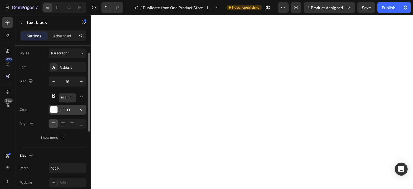
click at [63, 109] on div "FFFFFF" at bounding box center [68, 110] width 16 height 5
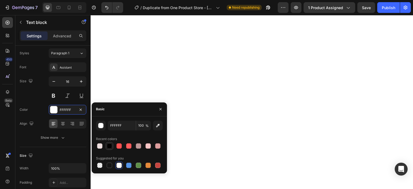
click at [108, 144] on div at bounding box center [109, 145] width 5 height 5
type input "020000"
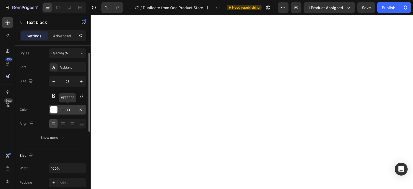
click at [72, 112] on div "FFFFFF" at bounding box center [68, 110] width 16 height 5
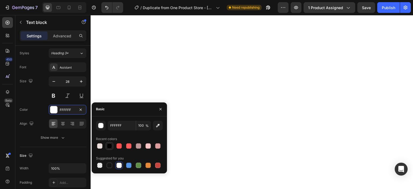
click at [110, 144] on div at bounding box center [109, 145] width 5 height 5
type input "020000"
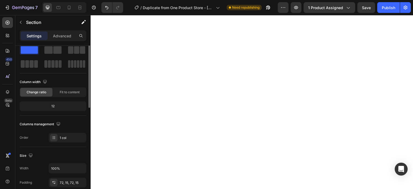
scroll to position [0, 0]
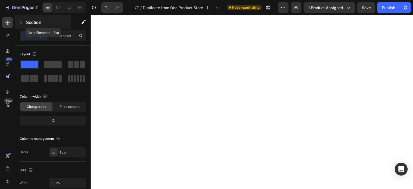
click at [22, 22] on icon "button" at bounding box center [21, 22] width 4 height 4
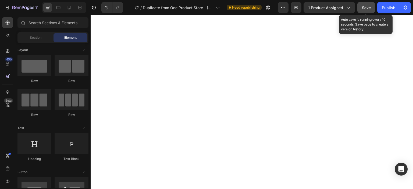
click at [369, 5] on span "Save" at bounding box center [366, 7] width 9 height 5
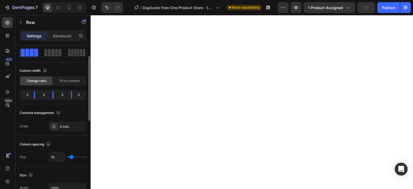
scroll to position [27, 0]
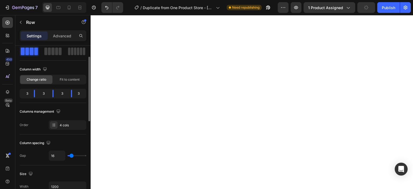
click at [29, 93] on div "3" at bounding box center [25, 94] width 9 height 8
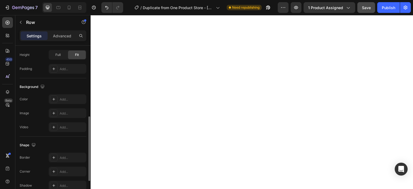
scroll to position [169, 0]
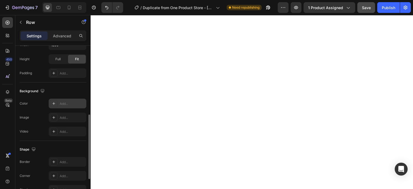
click at [55, 104] on icon at bounding box center [54, 103] width 4 height 4
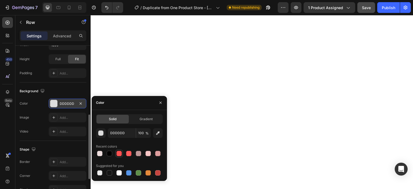
click at [118, 153] on div at bounding box center [118, 153] width 5 height 5
type input "FF5151"
click at [82, 104] on icon "button" at bounding box center [81, 103] width 4 height 4
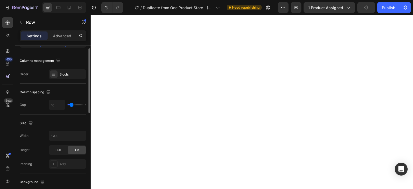
scroll to position [52, 0]
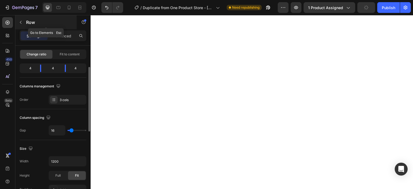
click at [23, 23] on button "button" at bounding box center [20, 22] width 9 height 9
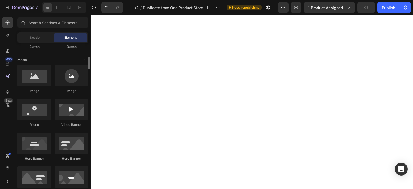
scroll to position [156, 0]
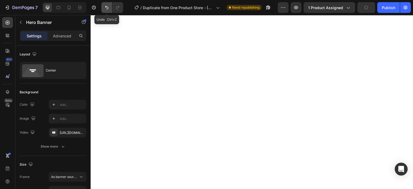
click at [105, 8] on icon "Undo/Redo" at bounding box center [106, 7] width 5 height 5
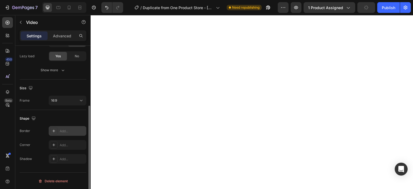
scroll to position [97, 0]
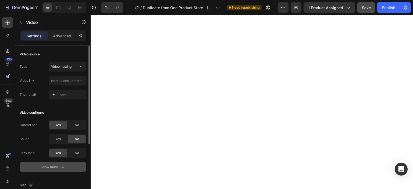
click at [61, 163] on button "Show more" at bounding box center [53, 167] width 67 height 10
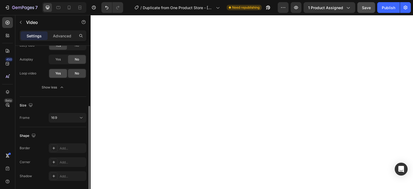
scroll to position [125, 0]
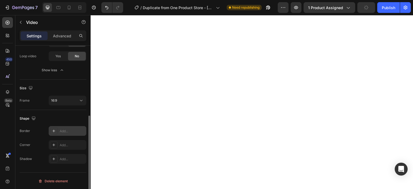
click at [52, 130] on icon at bounding box center [54, 131] width 4 height 4
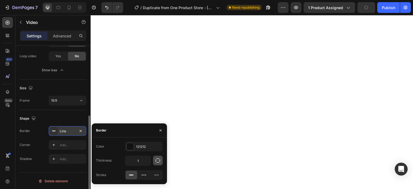
click at [155, 162] on button "button" at bounding box center [158, 161] width 10 height 10
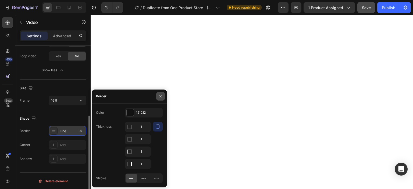
click at [159, 99] on button "button" at bounding box center [160, 96] width 9 height 9
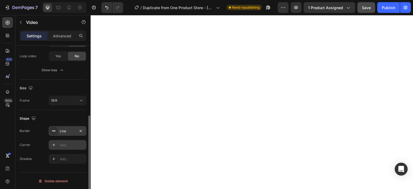
click at [68, 144] on div "Add..." at bounding box center [72, 145] width 25 height 5
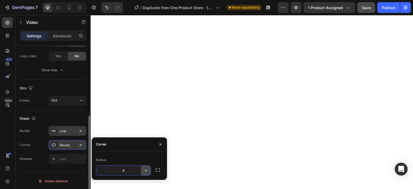
click at [143, 169] on icon "button" at bounding box center [145, 170] width 5 height 5
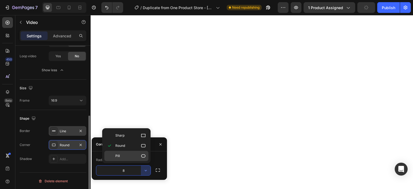
click at [144, 157] on icon at bounding box center [143, 155] width 4 height 3
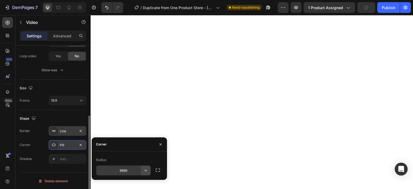
click at [144, 172] on icon "button" at bounding box center [145, 170] width 5 height 5
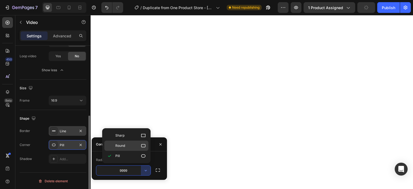
click at [144, 147] on icon at bounding box center [143, 145] width 5 height 5
type input "8"
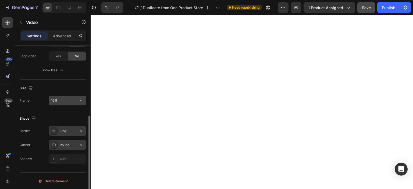
click at [72, 101] on div "16:9" at bounding box center [64, 100] width 27 height 5
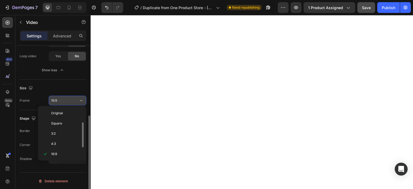
scroll to position [10, 0]
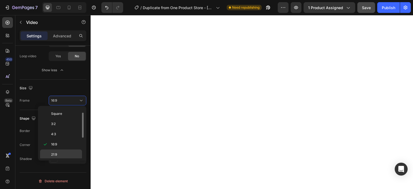
click at [61, 160] on div "21:9" at bounding box center [61, 165] width 42 height 10
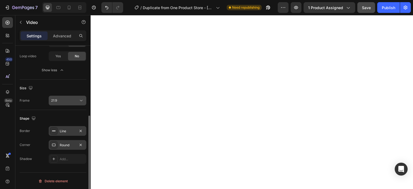
click at [71, 100] on div "21:9" at bounding box center [64, 100] width 27 height 5
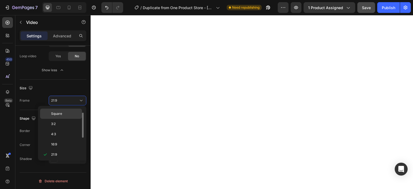
click at [65, 115] on p "Square" at bounding box center [65, 113] width 29 height 5
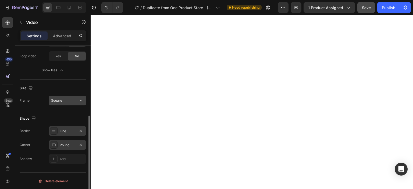
click at [77, 102] on div "Square" at bounding box center [64, 100] width 27 height 5
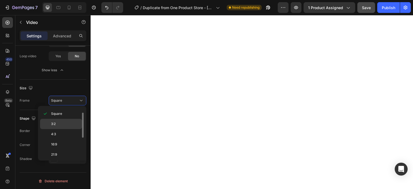
click at [68, 129] on div "3:2" at bounding box center [61, 134] width 42 height 10
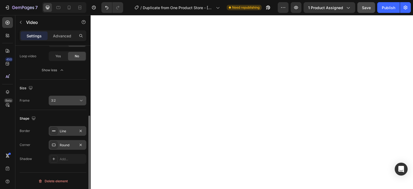
click at [79, 98] on icon at bounding box center [81, 100] width 5 height 5
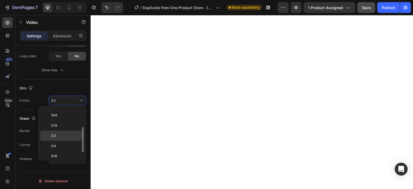
scroll to position [51, 0]
click at [69, 150] on div "9:16" at bounding box center [61, 155] width 42 height 10
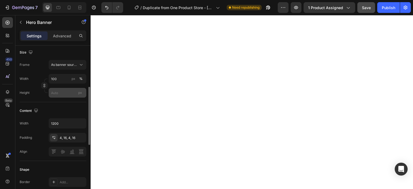
scroll to position [95, 0]
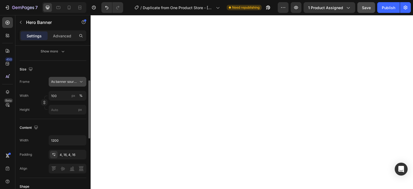
click at [79, 83] on icon at bounding box center [81, 81] width 5 height 5
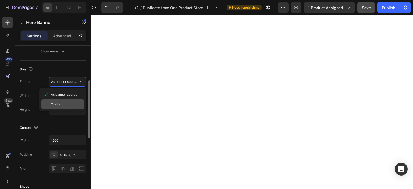
click at [73, 102] on div "Custom" at bounding box center [66, 104] width 31 height 5
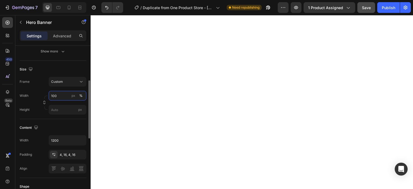
click at [67, 95] on input "100" at bounding box center [68, 96] width 38 height 10
type input "1080"
click at [62, 109] on input "px" at bounding box center [68, 110] width 38 height 10
type input "1920"
click at [11, 117] on div "450 Beta" at bounding box center [7, 83] width 11 height 133
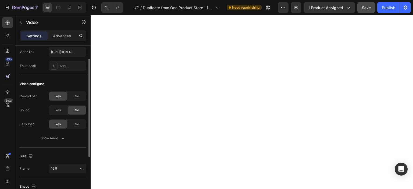
scroll to position [0, 0]
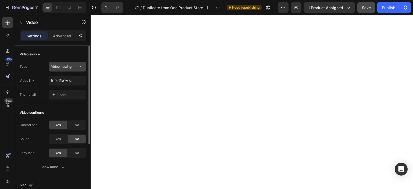
click at [74, 66] on div "Video hosting" at bounding box center [64, 66] width 27 height 5
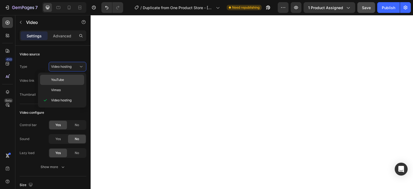
click at [73, 79] on p "YouTube" at bounding box center [66, 79] width 31 height 5
type input "[URL][DOMAIN_NAME]"
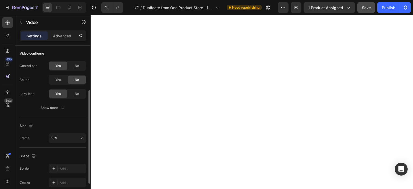
scroll to position [85, 0]
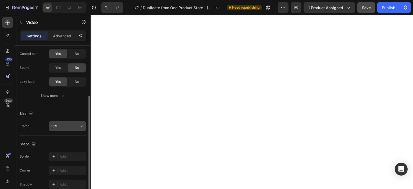
click at [74, 128] on div "16:9" at bounding box center [67, 125] width 33 height 5
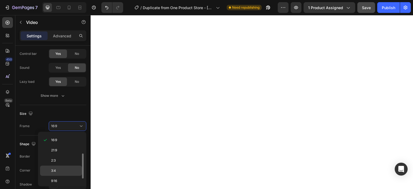
scroll to position [51, 0]
click at [64, 175] on div "9:16" at bounding box center [61, 180] width 42 height 10
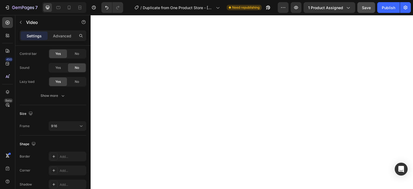
click at [64, 175] on div "9:16" at bounding box center [61, 180] width 42 height 10
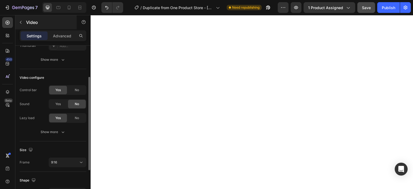
scroll to position [48, 0]
click at [22, 20] on icon "button" at bounding box center [21, 22] width 4 height 4
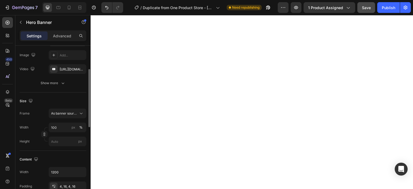
scroll to position [64, 0]
click at [63, 112] on span "As banner source" at bounding box center [64, 113] width 26 height 5
click at [74, 73] on div "[URL][DOMAIN_NAME]" at bounding box center [68, 69] width 38 height 10
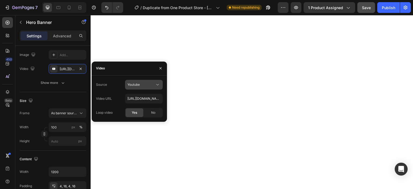
click at [143, 85] on div "Youtube" at bounding box center [140, 84] width 27 height 5
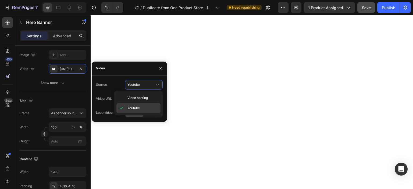
click at [140, 106] on span "Youtube" at bounding box center [133, 108] width 12 height 5
type input "Auto"
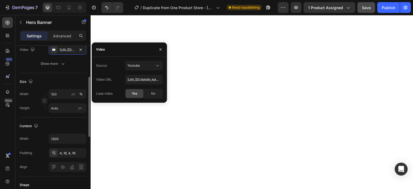
scroll to position [82, 0]
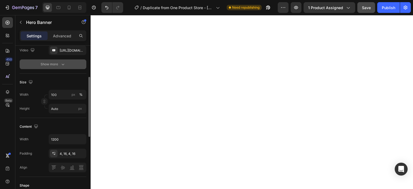
click at [62, 66] on icon "button" at bounding box center [62, 64] width 5 height 5
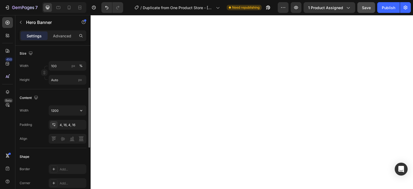
scroll to position [111, 0]
click at [70, 112] on input "1200" at bounding box center [67, 110] width 37 height 10
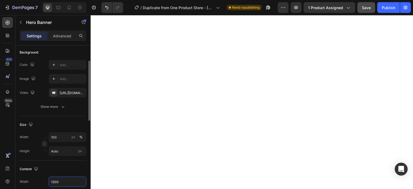
scroll to position [40, 0]
click at [66, 152] on input "Auto" at bounding box center [68, 151] width 38 height 10
type input "1920"
click at [57, 139] on input "100" at bounding box center [68, 137] width 38 height 10
type input "1080"
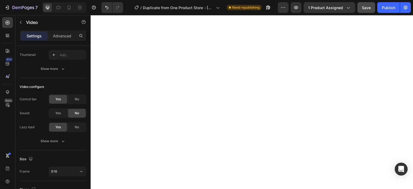
scroll to position [40, 0]
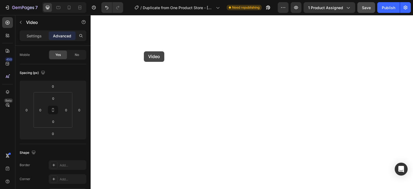
type input "16"
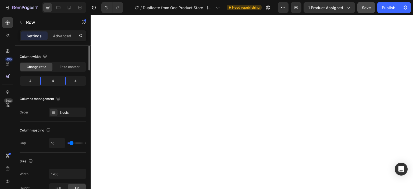
scroll to position [0, 0]
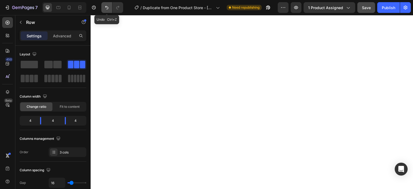
click at [107, 10] on icon "Undo/Redo" at bounding box center [106, 7] width 5 height 5
click at [115, 8] on icon "Undo/Redo" at bounding box center [117, 7] width 5 height 5
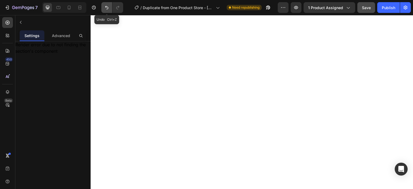
click at [105, 5] on icon "Undo/Redo" at bounding box center [106, 7] width 5 height 5
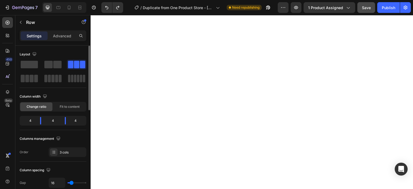
click at [58, 120] on div "4" at bounding box center [52, 121] width 15 height 8
click at [33, 118] on div "4" at bounding box center [28, 121] width 15 height 8
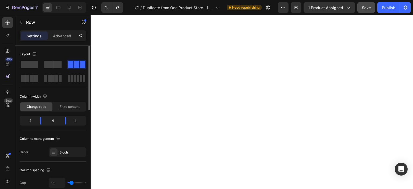
click at [33, 118] on div "4" at bounding box center [28, 121] width 15 height 8
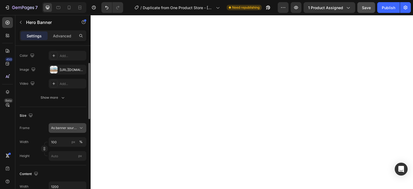
scroll to position [49, 0]
click at [66, 125] on span "As banner source" at bounding box center [64, 127] width 26 height 5
click at [79, 68] on icon "button" at bounding box center [81, 69] width 4 height 4
type input "Auto"
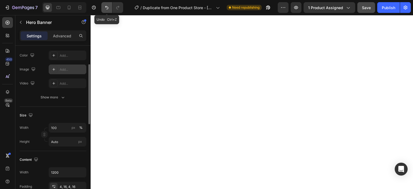
click at [105, 7] on icon "Undo/Redo" at bounding box center [106, 7] width 3 height 3
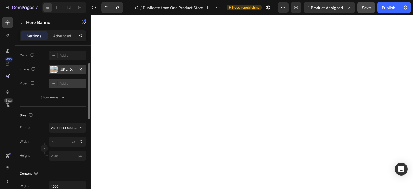
click at [54, 86] on div at bounding box center [54, 84] width 8 height 8
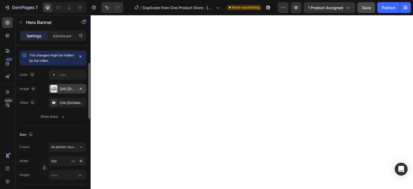
click at [83, 110] on div "The changes might be hidden by the video. Color Add... Image https://cdn.shopif…" at bounding box center [53, 86] width 67 height 71
click at [65, 116] on icon "button" at bounding box center [62, 116] width 5 height 5
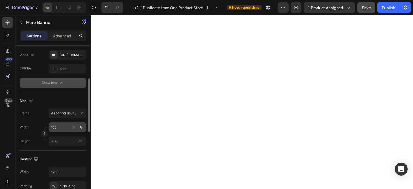
scroll to position [97, 0]
click at [78, 113] on div "As banner source" at bounding box center [67, 112] width 33 height 5
click at [78, 112] on div "As banner source" at bounding box center [67, 112] width 33 height 5
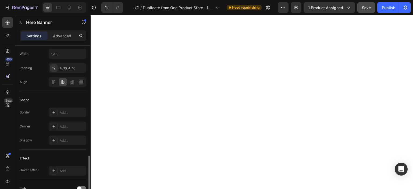
scroll to position [268, 0]
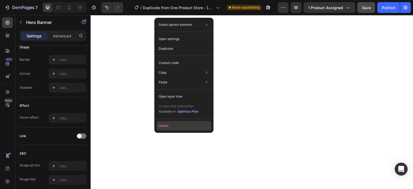
click at [157, 123] on button "Delete" at bounding box center [183, 126] width 55 height 10
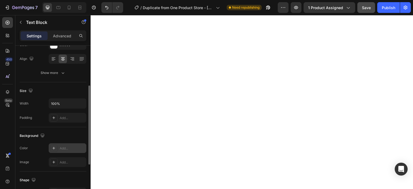
scroll to position [79, 0]
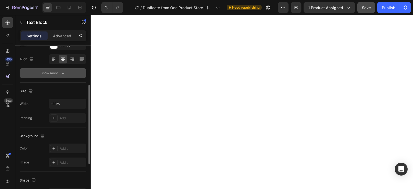
click at [62, 73] on icon "button" at bounding box center [63, 74] width 3 height 2
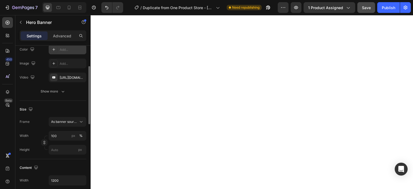
scroll to position [55, 0]
click at [69, 123] on span "As banner source" at bounding box center [64, 121] width 26 height 5
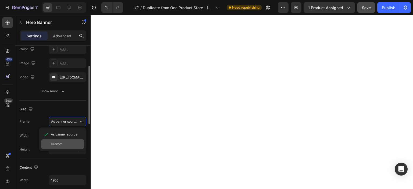
click at [68, 139] on div "Custom" at bounding box center [62, 144] width 43 height 10
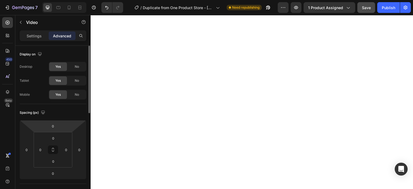
scroll to position [0, 0]
click at [37, 39] on div "Settings" at bounding box center [34, 35] width 27 height 9
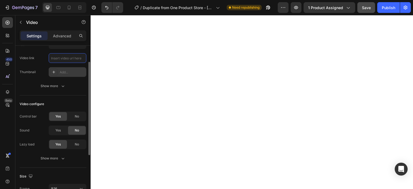
scroll to position [25, 0]
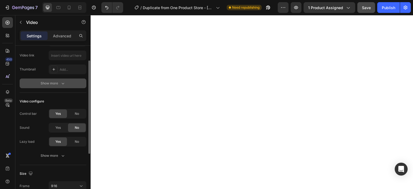
click at [65, 85] on icon "button" at bounding box center [62, 83] width 5 height 5
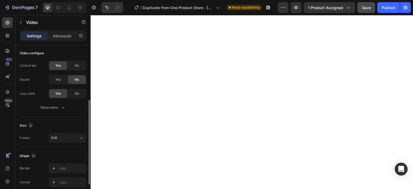
scroll to position [102, 0]
click at [74, 134] on button "9:16" at bounding box center [68, 138] width 38 height 10
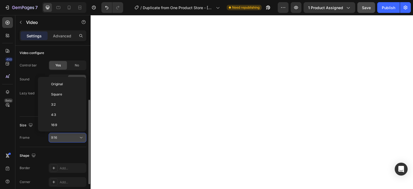
scroll to position [48, 0]
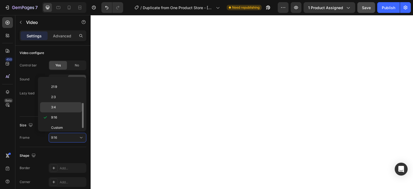
click at [67, 109] on div "3:4" at bounding box center [61, 107] width 42 height 10
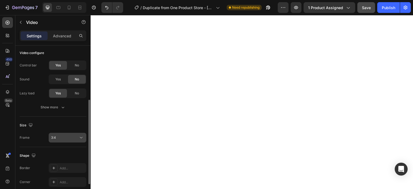
click at [72, 135] on div "3:4" at bounding box center [64, 137] width 27 height 5
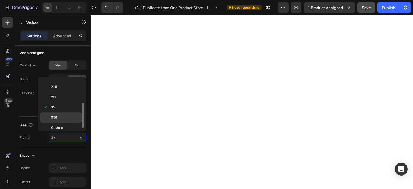
click at [67, 117] on p "9:16" at bounding box center [65, 117] width 29 height 5
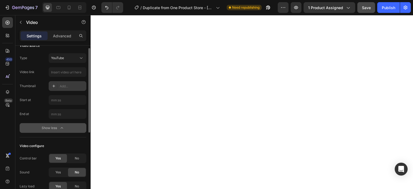
scroll to position [0, 0]
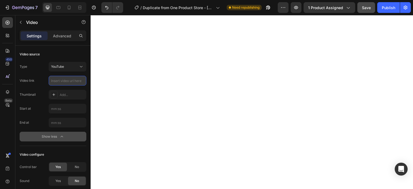
click at [74, 77] on input "text" at bounding box center [68, 81] width 38 height 10
paste input "https://www.youtube.com/shorts/1rinA1pptQg"
type input "https://www.youtube.com/shorts/1rinA1pptQg"
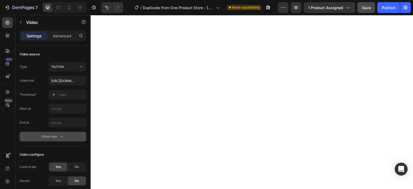
click at [28, 130] on div "Start at End at Show less" at bounding box center [53, 123] width 67 height 38
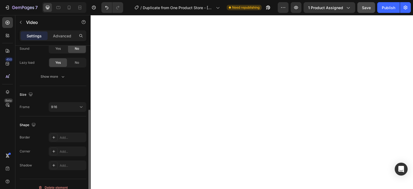
scroll to position [133, 0]
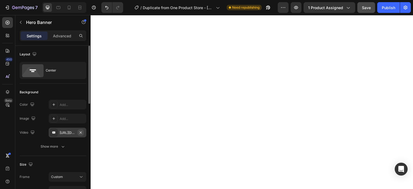
click at [80, 132] on icon "button" at bounding box center [81, 132] width 4 height 4
type input "Auto"
click at [71, 132] on div "Add..." at bounding box center [72, 132] width 25 height 5
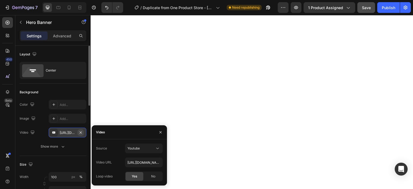
click at [81, 132] on icon "button" at bounding box center [81, 132] width 4 height 4
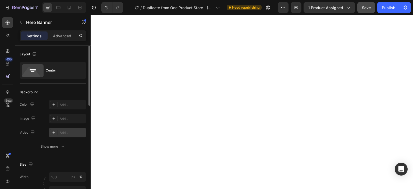
click at [81, 132] on div "Add..." at bounding box center [72, 132] width 25 height 5
type input "https://youtu.be/KOxfzBp72uk"
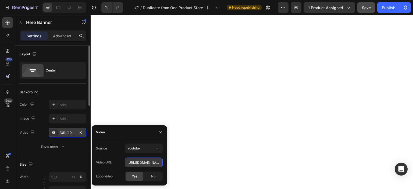
click at [139, 161] on input "https://youtu.be/KOxfzBp72uk" at bounding box center [144, 163] width 38 height 10
paste input "https://www.youtube.com/shorts/1rinA1pptQg"
type input "https://www.youtube.com/shorts/1rinA1pptQg"
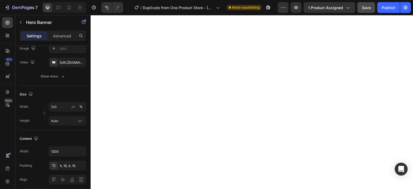
scroll to position [0, 0]
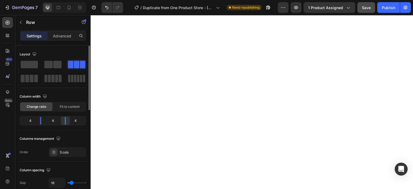
drag, startPoint x: 74, startPoint y: 122, endPoint x: 66, endPoint y: 120, distance: 8.2
click at [66, 120] on div "4 4 4" at bounding box center [53, 121] width 67 height 10
drag, startPoint x: 66, startPoint y: 120, endPoint x: 60, endPoint y: 129, distance: 11.5
click at [60, 0] on body "7 / Duplicate from One Product Store - Aug 25, 19:55:56 Need republishing Previ…" at bounding box center [206, 0] width 413 height 0
click at [76, 119] on div "5" at bounding box center [75, 121] width 19 height 8
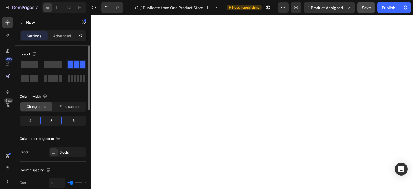
click at [34, 123] on div "4" at bounding box center [28, 121] width 15 height 8
click at [38, 0] on body "7 / Duplicate from One Product Store - Aug 25, 19:55:56 Need republishing Previ…" at bounding box center [206, 0] width 413 height 0
drag, startPoint x: 61, startPoint y: 118, endPoint x: 55, endPoint y: 119, distance: 5.9
click at [55, 0] on body "7 / Duplicate from One Product Store - Aug 25, 19:55:56 Need republishing Previ…" at bounding box center [206, 0] width 413 height 0
click at [80, 119] on div "6" at bounding box center [74, 121] width 23 height 8
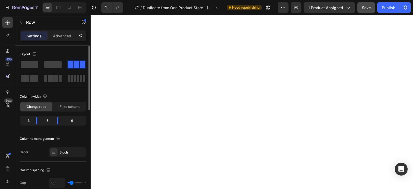
click at [72, 119] on div "6" at bounding box center [74, 121] width 23 height 8
drag, startPoint x: 60, startPoint y: 119, endPoint x: 71, endPoint y: 121, distance: 11.2
click at [71, 0] on body "7 / Duplicate from One Product Store - Aug 25, 19:55:56 Need republishing Previ…" at bounding box center [206, 0] width 413 height 0
drag, startPoint x: 38, startPoint y: 122, endPoint x: 42, endPoint y: 126, distance: 5.9
click at [42, 0] on body "7 / Duplicate from One Product Store - Aug 25, 19:55:56 Need republishing Previ…" at bounding box center [206, 0] width 413 height 0
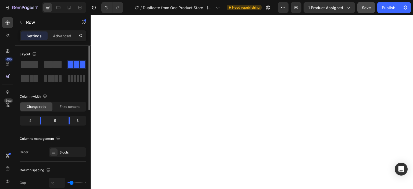
click at [33, 119] on div "4" at bounding box center [28, 121] width 15 height 8
click at [30, 119] on div "4" at bounding box center [28, 121] width 15 height 8
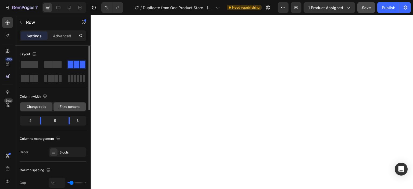
click at [69, 109] on div "Fit to content" at bounding box center [70, 106] width 32 height 9
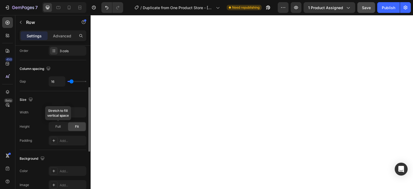
scroll to position [125, 0]
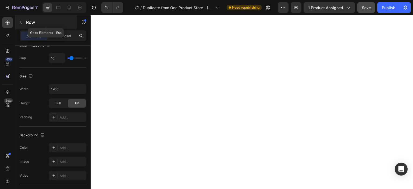
click at [22, 22] on icon "button" at bounding box center [21, 22] width 4 height 4
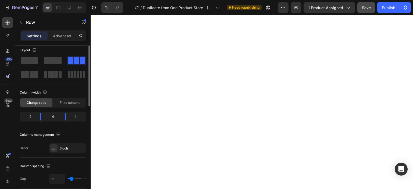
scroll to position [0, 0]
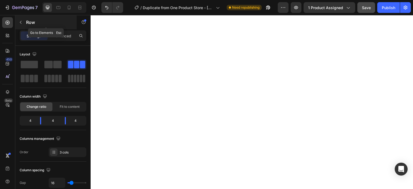
click at [20, 19] on button "button" at bounding box center [20, 22] width 9 height 9
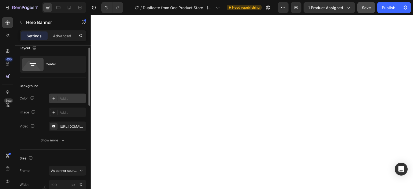
scroll to position [6, 0]
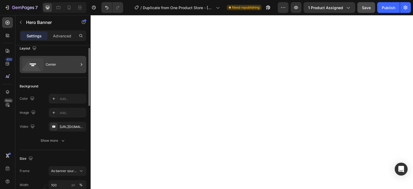
click at [72, 65] on div "Center" at bounding box center [62, 64] width 33 height 12
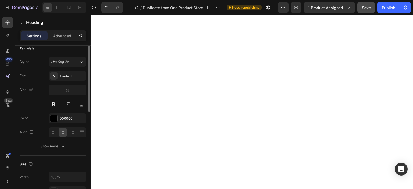
scroll to position [0, 0]
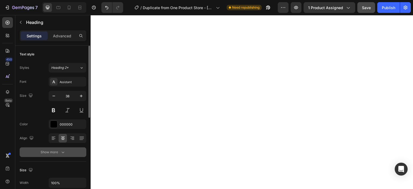
click at [62, 154] on icon "button" at bounding box center [62, 152] width 5 height 5
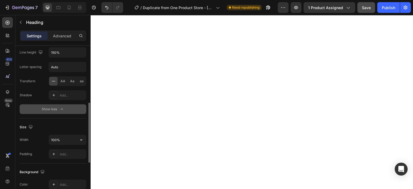
scroll to position [131, 0]
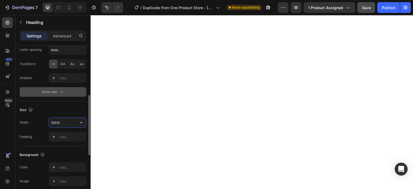
click at [62, 123] on input "100%" at bounding box center [67, 123] width 37 height 10
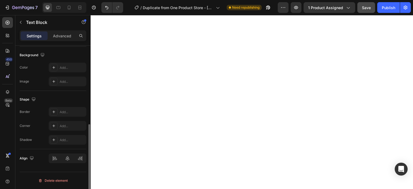
scroll to position [0, 0]
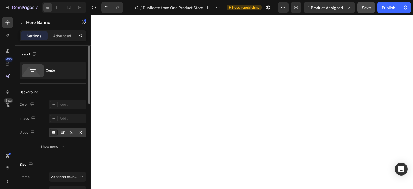
click at [65, 131] on div "[URL][DOMAIN_NAME]" at bounding box center [68, 132] width 16 height 5
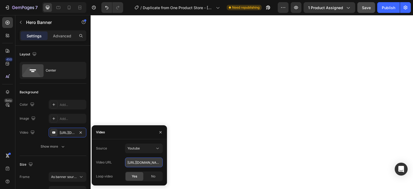
click at [148, 162] on input "[URL][DOMAIN_NAME]" at bounding box center [144, 163] width 38 height 10
click at [132, 150] on span "Youtube" at bounding box center [133, 148] width 12 height 4
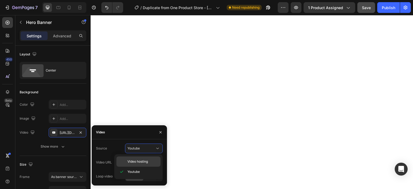
click at [145, 166] on div "Video hosting" at bounding box center [138, 161] width 44 height 10
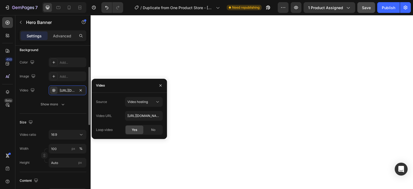
scroll to position [49, 0]
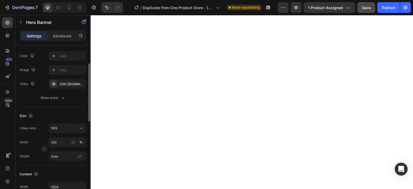
click at [75, 89] on div "The changes might be hidden by the video. Color Add... Image Add... Video https…" at bounding box center [53, 77] width 67 height 52
click at [74, 85] on div "https://cdn.shopify.com/videos/c/o/v/92a407d4e0c94a288eb54cac18c387dc.mp4" at bounding box center [68, 84] width 16 height 5
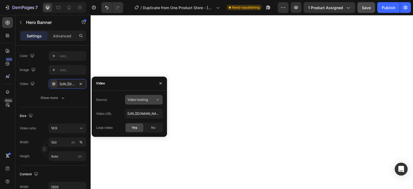
click at [149, 96] on button "Video hosting" at bounding box center [144, 100] width 38 height 10
click at [145, 121] on p "Youtube" at bounding box center [142, 123] width 31 height 5
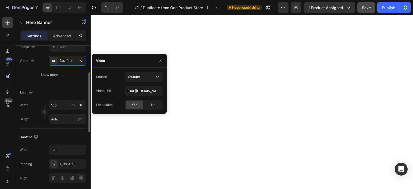
scroll to position [72, 0]
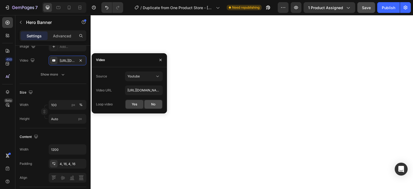
click at [152, 105] on span "No" at bounding box center [153, 104] width 4 height 5
click at [133, 105] on span "Yes" at bounding box center [134, 104] width 5 height 5
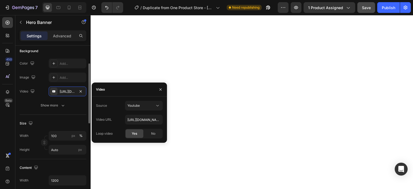
scroll to position [41, 0]
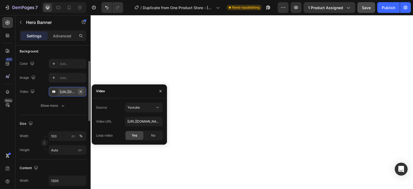
click at [80, 90] on icon "button" at bounding box center [81, 91] width 2 height 2
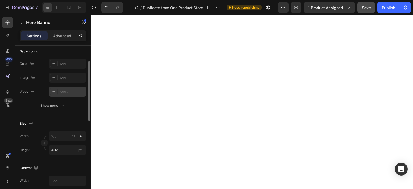
click at [62, 93] on div "Add..." at bounding box center [72, 92] width 25 height 5
type input "https://youtu.be/KOxfzBp72uk"
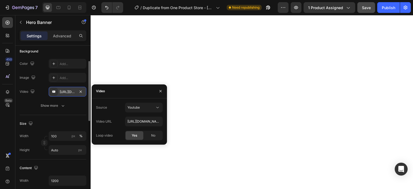
click at [73, 91] on div "https://youtu.be/KOxfzBp72uk" at bounding box center [68, 92] width 16 height 5
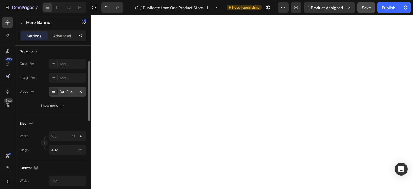
click at [73, 91] on div "https://youtu.be/KOxfzBp72uk" at bounding box center [68, 92] width 16 height 5
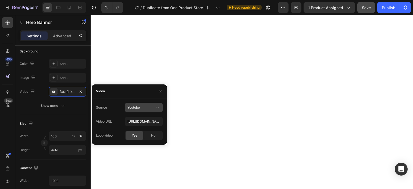
click at [138, 107] on span "Youtube" at bounding box center [133, 107] width 12 height 4
click at [142, 129] on p "Youtube" at bounding box center [142, 131] width 31 height 5
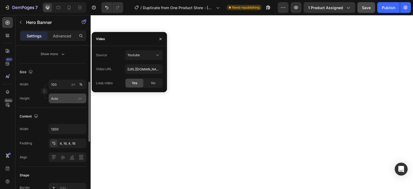
scroll to position [93, 0]
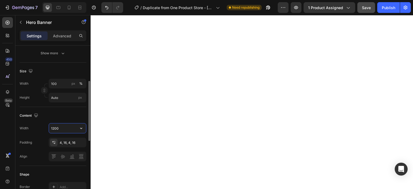
click at [73, 126] on input "1200" at bounding box center [67, 128] width 37 height 10
click at [62, 85] on input "100" at bounding box center [68, 84] width 38 height 10
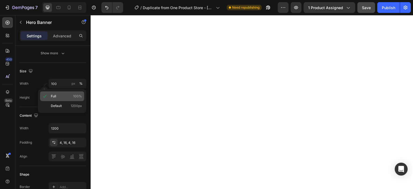
click at [67, 99] on div "Full 100%" at bounding box center [62, 96] width 44 height 10
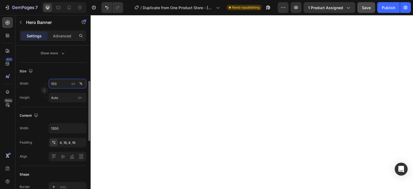
click at [64, 83] on input "100" at bounding box center [68, 84] width 38 height 10
type input "1920"
click at [62, 97] on input "Auto" at bounding box center [68, 98] width 38 height 10
type input "1080"
click at [45, 90] on icon "button" at bounding box center [44, 90] width 4 height 4
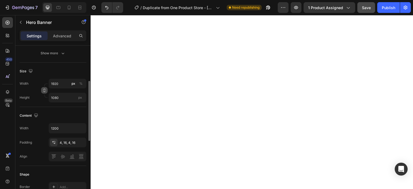
click at [45, 90] on icon "button" at bounding box center [44, 90] width 4 height 4
click at [64, 84] on input "1920" at bounding box center [68, 84] width 38 height 10
click at [67, 104] on p "Default 1200px" at bounding box center [66, 106] width 31 height 5
type input "1200"
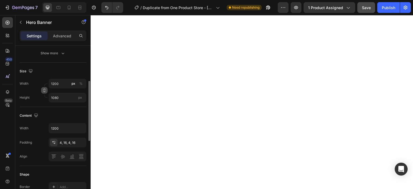
click at [46, 90] on button "button" at bounding box center [44, 90] width 6 height 6
click at [64, 82] on input "1200" at bounding box center [68, 84] width 38 height 10
type input "16"
click at [62, 94] on input "1080" at bounding box center [68, 98] width 38 height 10
type input "9"
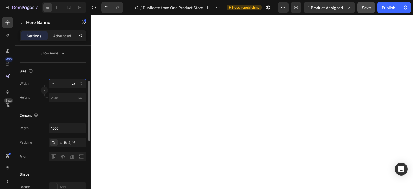
click at [61, 84] on input "16" at bounding box center [68, 84] width 38 height 10
type input "9"
click at [64, 99] on input "px" at bounding box center [68, 98] width 38 height 10
type input "16"
click at [62, 83] on input "9" at bounding box center [68, 84] width 38 height 10
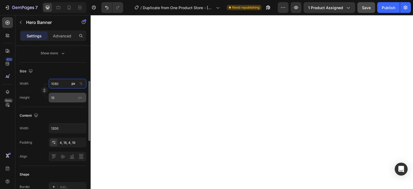
type input "1080"
click at [61, 97] on input "16" at bounding box center [68, 98] width 38 height 10
type input "1000"
click at [64, 87] on input "1080" at bounding box center [68, 84] width 38 height 10
type input "6"
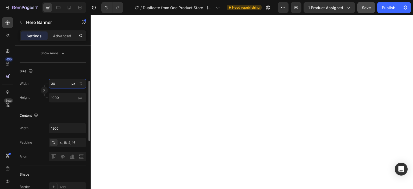
type input "3"
type input "1000"
click at [65, 94] on input "1000" at bounding box center [68, 98] width 38 height 10
type input "3"
type input "9"
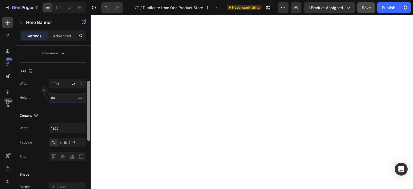
type input "8"
type input "7"
type input "600"
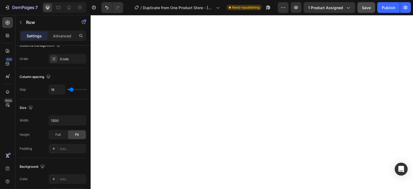
scroll to position [0, 0]
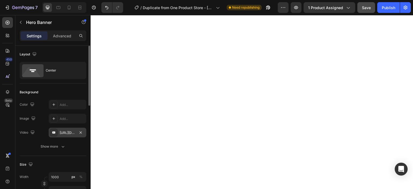
click at [74, 133] on div "https://youtu.be/KOxfzBp72uk" at bounding box center [68, 132] width 16 height 5
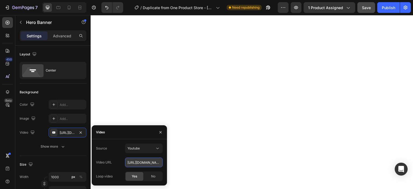
click at [147, 160] on input "https://youtu.be/KOxfzBp72uk" at bounding box center [144, 163] width 38 height 10
paste input "https://www.youtube.com/shorts/1rinA1pptQg"
type input "https://www.youtube.com/shorts/1rinA1pptQg"
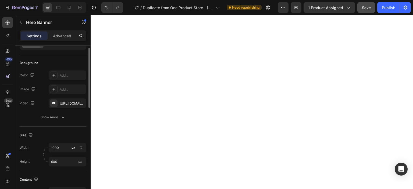
scroll to position [30, 0]
click at [59, 159] on input "600" at bounding box center [68, 161] width 38 height 10
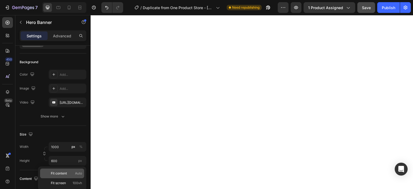
click at [65, 174] on span "Fit content" at bounding box center [59, 173] width 16 height 5
type input "Auto"
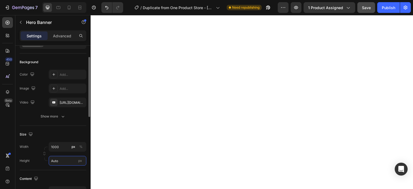
click at [63, 159] on input "Auto" at bounding box center [68, 161] width 38 height 10
type input "5"
type input "7"
type input "650"
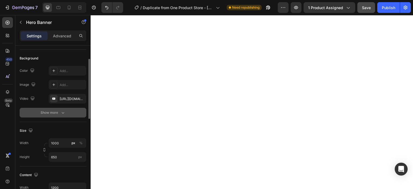
scroll to position [34, 0]
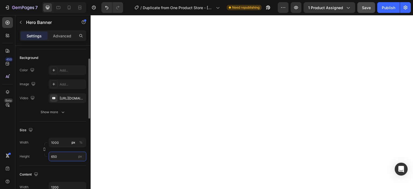
click at [62, 154] on input "650" at bounding box center [68, 157] width 38 height 10
click at [62, 155] on input "650" at bounding box center [68, 157] width 38 height 10
type input "660"
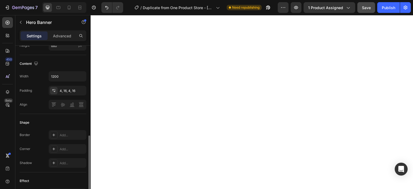
scroll to position [180, 0]
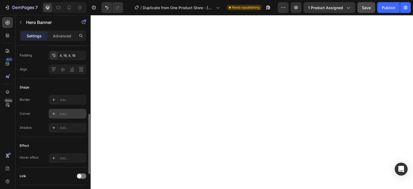
click at [56, 114] on div at bounding box center [54, 114] width 8 height 8
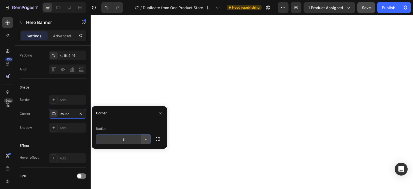
click at [144, 140] on icon "button" at bounding box center [145, 139] width 5 height 5
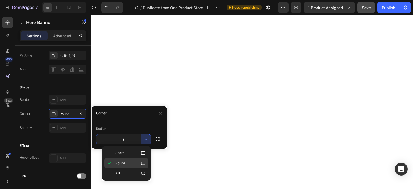
click at [146, 162] on icon at bounding box center [143, 163] width 5 height 5
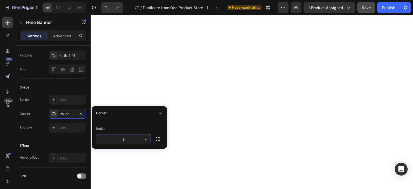
click at [131, 136] on input "8" at bounding box center [123, 139] width 54 height 10
type input "1"
type input "20"
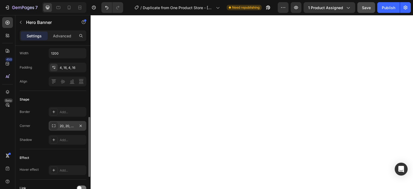
scroll to position [176, 0]
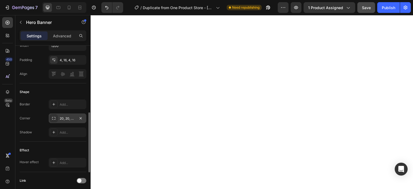
click at [74, 119] on div "20, 20, 20, 20" at bounding box center [68, 118] width 16 height 5
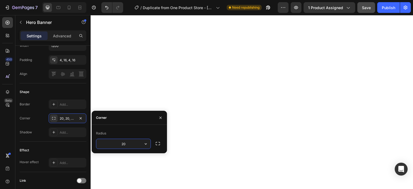
click at [129, 145] on input "20" at bounding box center [123, 144] width 54 height 10
type input "25"
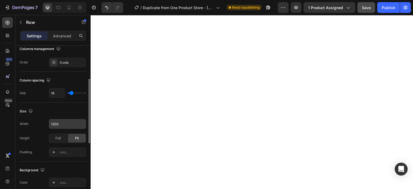
scroll to position [86, 0]
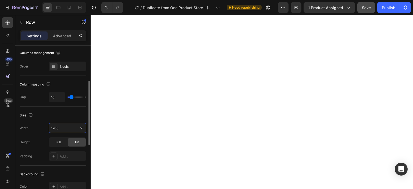
click at [60, 126] on input "1200" at bounding box center [67, 128] width 37 height 10
click at [64, 129] on input "1200" at bounding box center [67, 128] width 37 height 10
type input "1"
type input "1200"
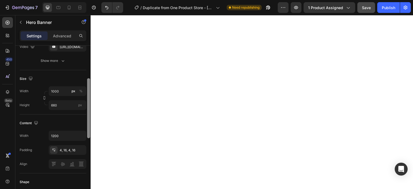
scroll to position [0, 0]
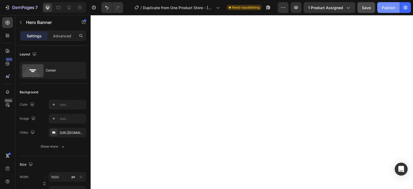
click at [390, 10] on div "Publish" at bounding box center [388, 8] width 13 height 6
click at [70, 8] on icon at bounding box center [68, 7] width 5 height 5
type input "100"
type input "100%"
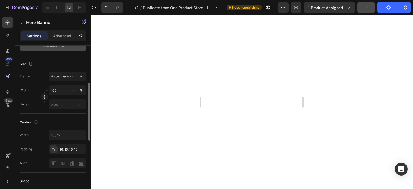
scroll to position [101, 0]
click at [77, 78] on div "As banner source" at bounding box center [67, 75] width 33 height 5
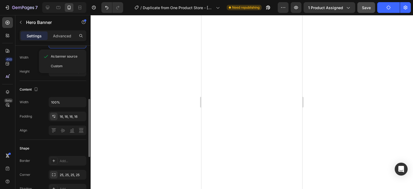
scroll to position [137, 0]
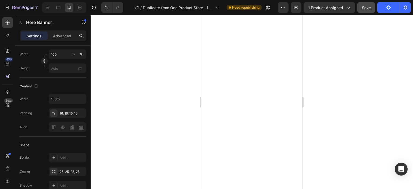
click at [97, 80] on div at bounding box center [252, 102] width 322 height 174
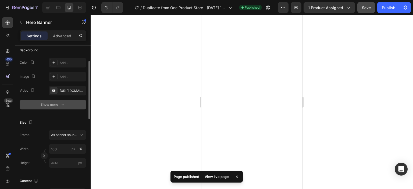
scroll to position [42, 0]
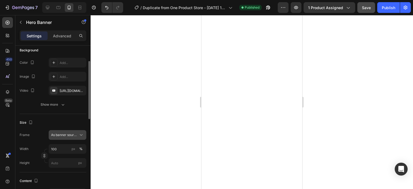
click at [72, 134] on span "As banner source" at bounding box center [64, 135] width 26 height 5
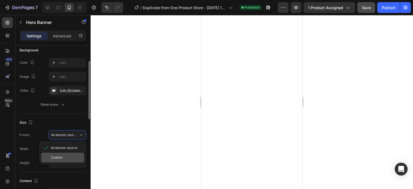
click at [68, 155] on div "Custom" at bounding box center [66, 157] width 31 height 5
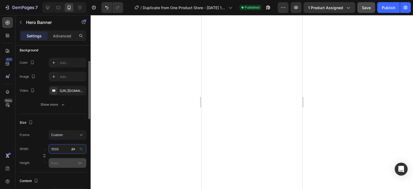
type input "1000"
click at [61, 160] on input "px" at bounding box center [68, 163] width 38 height 10
type input "6"
click at [63, 148] on input "1000" at bounding box center [68, 149] width 38 height 10
type input "1920"
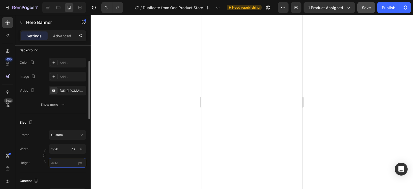
click at [58, 159] on input "px" at bounding box center [68, 163] width 38 height 10
type input "1080"
click at [62, 149] on input "1920" at bounding box center [68, 149] width 38 height 10
type input "1080"
click at [62, 158] on input "1080" at bounding box center [68, 163] width 38 height 10
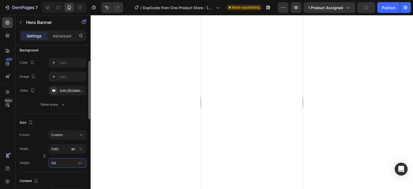
type input "1920"
click at [66, 136] on span "As banner source" at bounding box center [64, 135] width 26 height 5
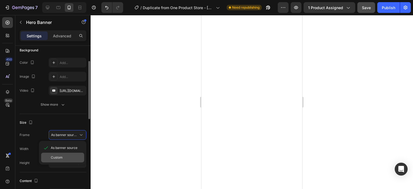
click at [68, 154] on div "Custom" at bounding box center [62, 158] width 43 height 10
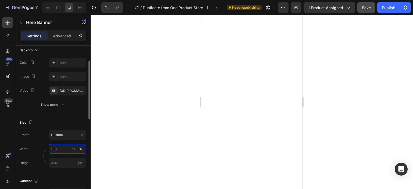
click at [62, 150] on input "100" at bounding box center [68, 149] width 38 height 10
type input "1080"
click at [61, 163] on input "px" at bounding box center [68, 163] width 38 height 10
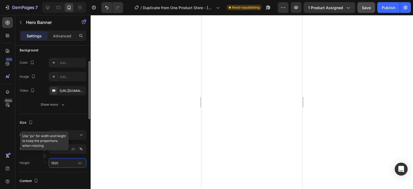
type input "1920"
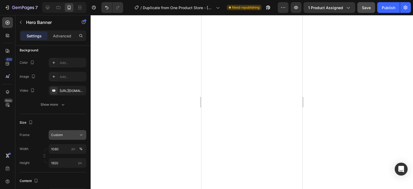
click at [81, 134] on icon at bounding box center [81, 134] width 5 height 5
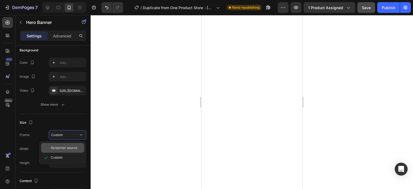
click at [78, 145] on div "As banner source" at bounding box center [66, 147] width 31 height 5
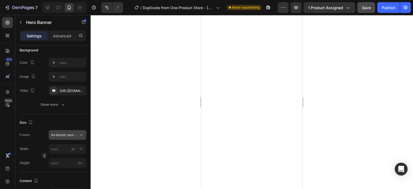
click at [73, 136] on span "As banner source" at bounding box center [64, 135] width 26 height 5
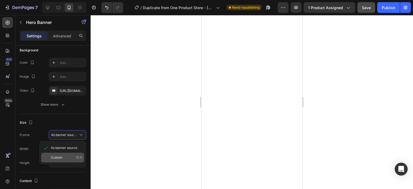
click at [70, 155] on div "Custom 10:9" at bounding box center [62, 158] width 43 height 10
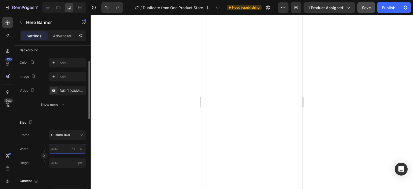
type input "1"
type input "10"
type input "9"
type input "108"
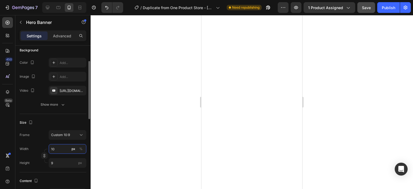
type input "97"
type input "1080"
type input "972"
type input "1080"
click at [65, 163] on input "972" at bounding box center [68, 163] width 38 height 10
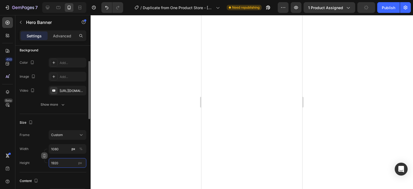
type input "1920"
click at [46, 157] on icon "button" at bounding box center [44, 156] width 4 height 4
click at [154, 141] on div at bounding box center [252, 102] width 322 height 174
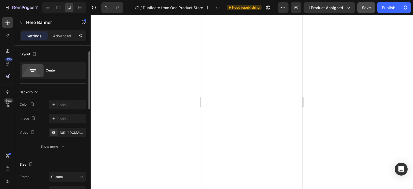
scroll to position [66, 0]
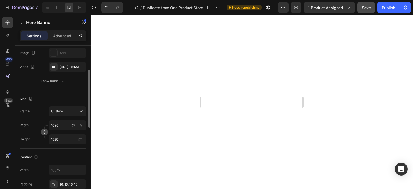
click at [46, 131] on button "button" at bounding box center [44, 132] width 6 height 6
click at [65, 111] on span "As banner source" at bounding box center [64, 111] width 26 height 5
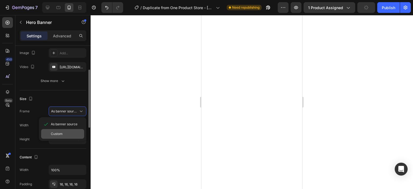
click at [66, 130] on div "Custom" at bounding box center [62, 134] width 43 height 10
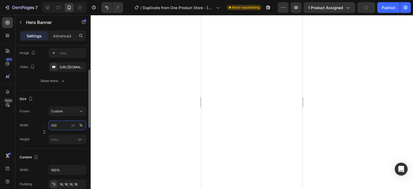
click at [63, 128] on input "100" at bounding box center [68, 125] width 38 height 10
type input "1080"
click at [61, 141] on input "px" at bounding box center [68, 139] width 38 height 10
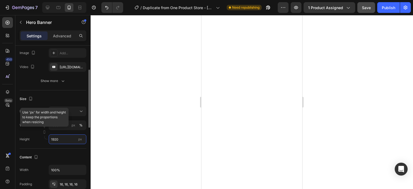
type input "1920"
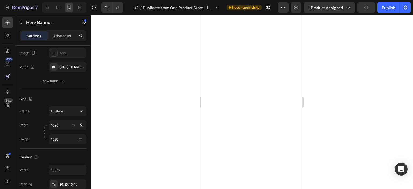
click at [101, 144] on div at bounding box center [252, 102] width 322 height 174
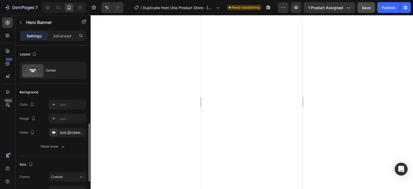
scroll to position [68, 0]
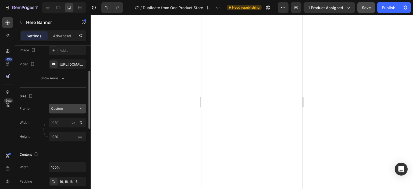
click at [73, 108] on div "Custom" at bounding box center [64, 108] width 26 height 5
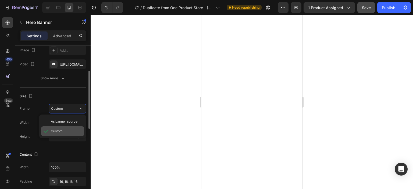
click at [71, 126] on div "Custom" at bounding box center [62, 131] width 43 height 10
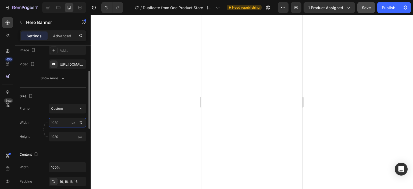
click at [64, 124] on input "1080" at bounding box center [68, 123] width 38 height 10
click at [124, 134] on div at bounding box center [252, 102] width 322 height 174
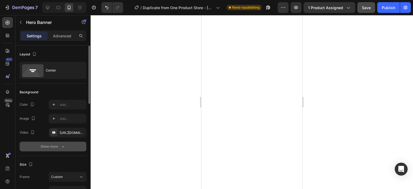
click at [55, 146] on div "Show more" at bounding box center [53, 146] width 25 height 5
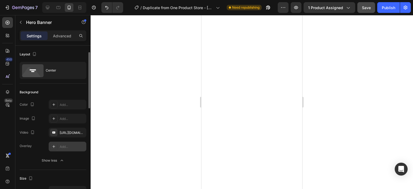
scroll to position [73, 0]
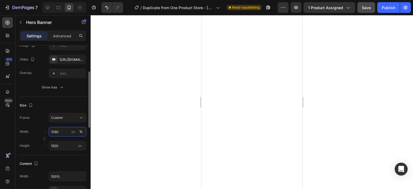
click at [64, 134] on input "1080" at bounding box center [68, 132] width 38 height 10
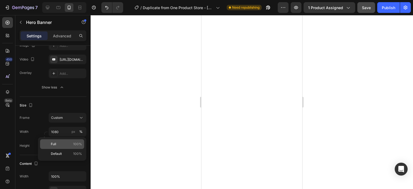
click at [71, 143] on p "Full 100%" at bounding box center [66, 144] width 31 height 5
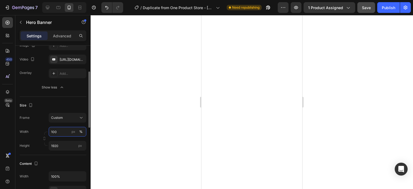
click at [63, 134] on input "100" at bounding box center [68, 132] width 38 height 10
type input "1080"
click at [66, 144] on input "1920" at bounding box center [68, 146] width 38 height 10
click at [68, 147] on input "1920" at bounding box center [68, 146] width 38 height 10
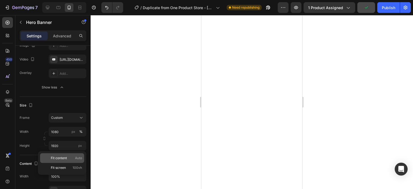
click at [71, 155] on div "Fit content Auto" at bounding box center [62, 158] width 44 height 10
type input "Auto"
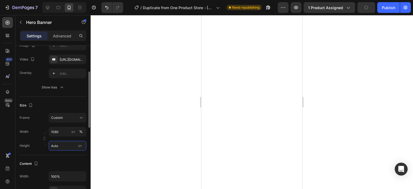
click at [57, 143] on input "Auto" at bounding box center [68, 146] width 38 height 10
type input "1920"
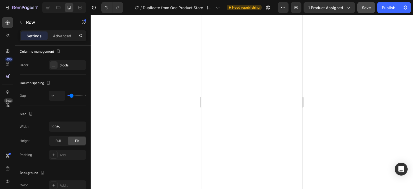
scroll to position [0, 0]
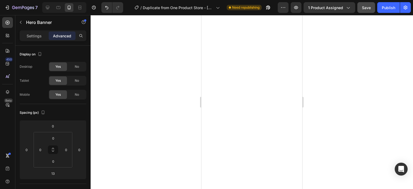
type input "19"
click at [343, 107] on div at bounding box center [252, 102] width 322 height 174
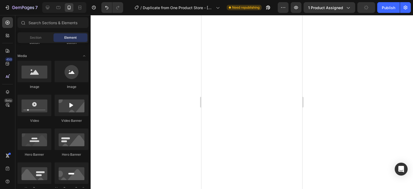
click at [343, 107] on div at bounding box center [252, 102] width 322 height 174
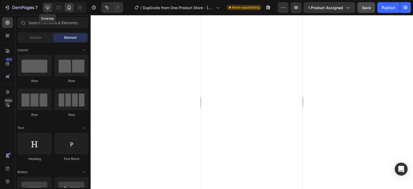
click at [49, 8] on icon at bounding box center [47, 7] width 5 height 5
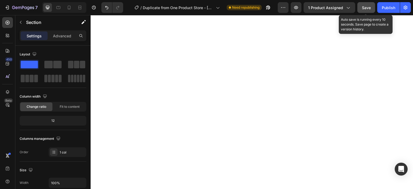
click at [363, 7] on span "Save" at bounding box center [366, 7] width 9 height 5
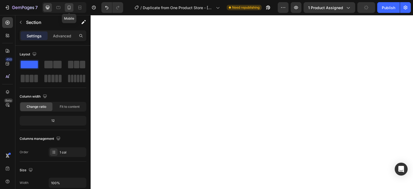
click at [71, 8] on icon at bounding box center [68, 7] width 5 height 5
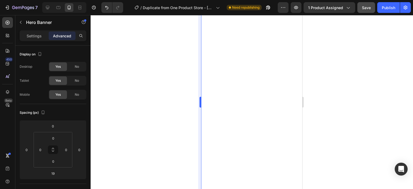
type input "0"
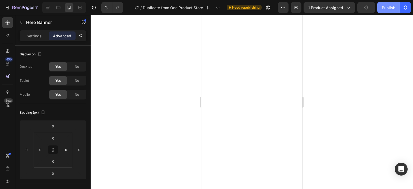
click at [388, 6] on div "Publish" at bounding box center [388, 8] width 13 height 6
click at [49, 6] on icon at bounding box center [47, 7] width 5 height 5
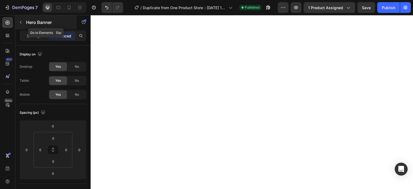
click at [22, 24] on icon "button" at bounding box center [21, 22] width 4 height 4
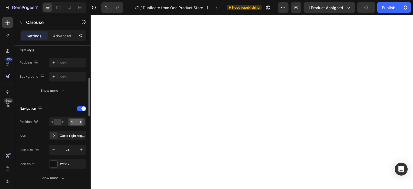
scroll to position [134, 0]
click at [64, 121] on div at bounding box center [57, 122] width 17 height 8
click at [82, 119] on rect at bounding box center [76, 122] width 12 height 6
click at [61, 122] on rect at bounding box center [58, 122] width 8 height 6
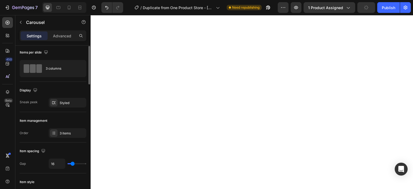
scroll to position [0, 0]
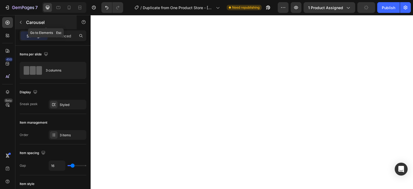
click at [19, 21] on icon "button" at bounding box center [21, 22] width 4 height 4
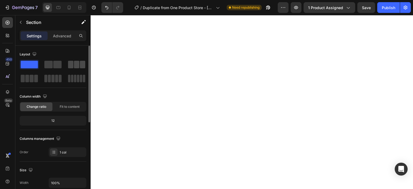
click at [78, 66] on span at bounding box center [76, 65] width 5 height 8
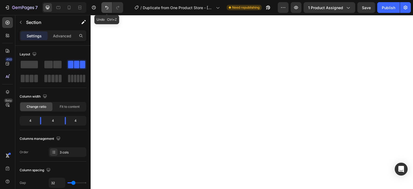
click at [108, 10] on icon "Undo/Redo" at bounding box center [106, 7] width 5 height 5
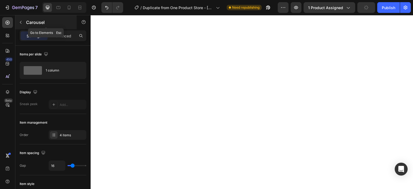
click at [23, 24] on icon "button" at bounding box center [21, 22] width 4 height 4
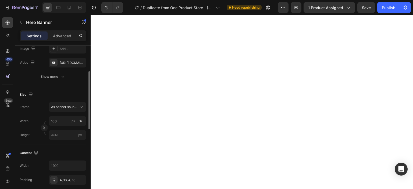
scroll to position [70, 0]
click at [60, 120] on input "100" at bounding box center [68, 121] width 38 height 10
type input "1080"
click at [61, 137] on input "px" at bounding box center [68, 135] width 38 height 10
type input "1920"
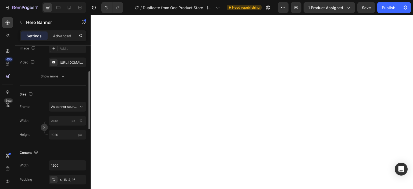
click at [44, 128] on icon "button" at bounding box center [44, 128] width 4 height 4
click at [77, 106] on div "Custom" at bounding box center [64, 106] width 26 height 5
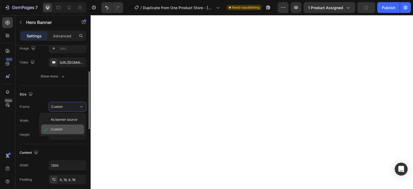
click at [65, 128] on div "Custom" at bounding box center [66, 129] width 31 height 5
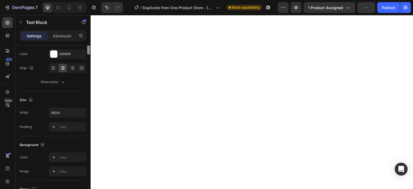
scroll to position [0, 0]
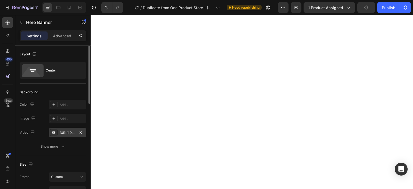
click at [67, 130] on div "[URL][DOMAIN_NAME]" at bounding box center [68, 132] width 16 height 5
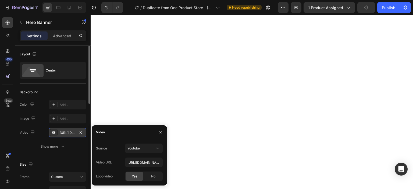
click at [67, 130] on div "[URL][DOMAIN_NAME]" at bounding box center [68, 132] width 16 height 5
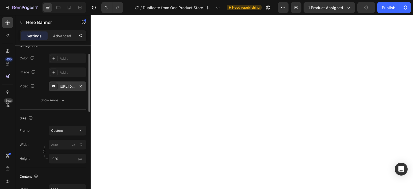
scroll to position [49, 0]
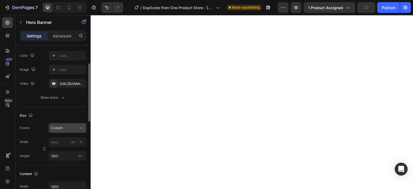
click at [74, 128] on div "Custom" at bounding box center [64, 128] width 26 height 5
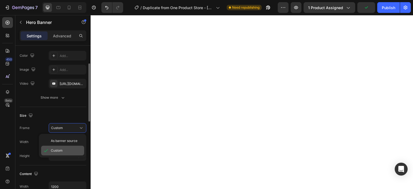
click at [64, 147] on div "Custom" at bounding box center [62, 151] width 43 height 10
click at [60, 144] on input "px %" at bounding box center [68, 142] width 38 height 10
click at [59, 143] on input "1080" at bounding box center [68, 142] width 38 height 10
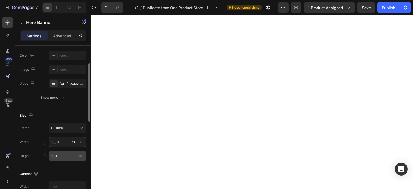
type input "1000"
click at [65, 156] on input "1920" at bounding box center [68, 156] width 38 height 10
type input "660"
click at [46, 148] on button "button" at bounding box center [44, 148] width 6 height 6
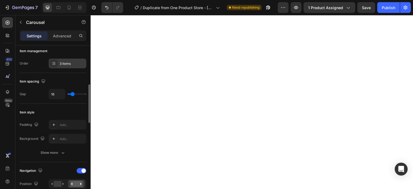
scroll to position [93, 0]
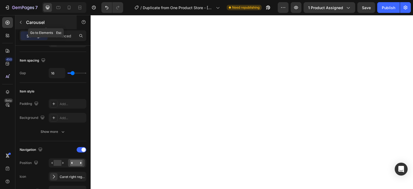
click at [21, 20] on icon "button" at bounding box center [21, 22] width 4 height 4
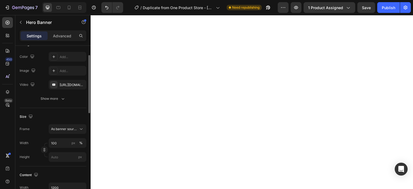
scroll to position [49, 0]
click at [60, 129] on span "As banner source" at bounding box center [64, 128] width 26 height 5
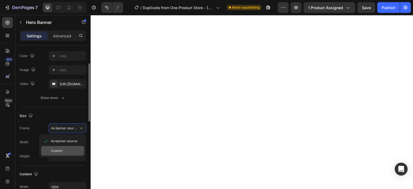
click at [69, 149] on div "Custom" at bounding box center [66, 150] width 31 height 5
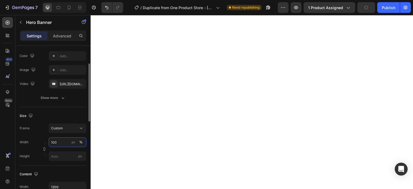
click at [65, 143] on input "100" at bounding box center [68, 142] width 38 height 10
type input "1000"
click at [62, 156] on input "px" at bounding box center [68, 156] width 38 height 10
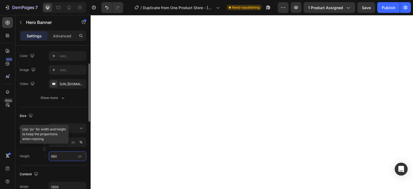
type input "660"
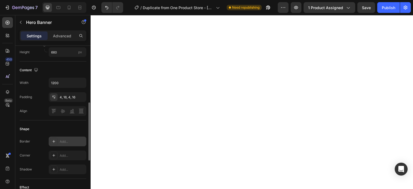
scroll to position [154, 0]
click at [54, 157] on div at bounding box center [54, 155] width 8 height 8
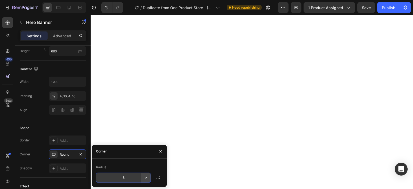
click at [143, 179] on icon "button" at bounding box center [145, 177] width 5 height 5
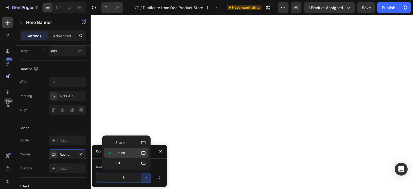
click at [142, 158] on div "Round" at bounding box center [126, 163] width 44 height 10
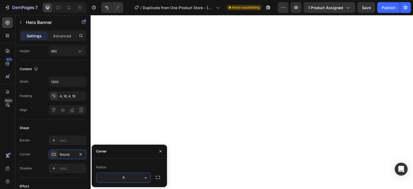
click at [132, 175] on input "8" at bounding box center [123, 178] width 54 height 10
type input "25"
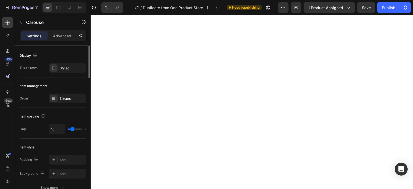
scroll to position [0, 0]
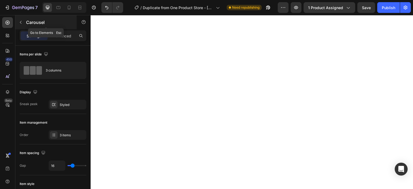
click at [23, 20] on button "button" at bounding box center [20, 22] width 9 height 9
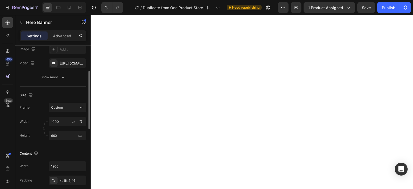
scroll to position [70, 0]
click at [62, 121] on input "1000" at bounding box center [68, 121] width 38 height 10
type input "1080"
click at [61, 133] on input "660" at bounding box center [68, 135] width 38 height 10
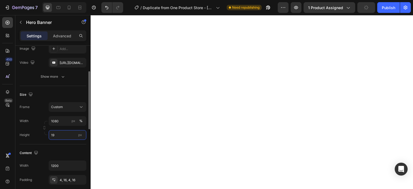
type input "1"
type input "6"
type input "5"
type input "700"
click at [62, 121] on input "1080" at bounding box center [68, 121] width 38 height 10
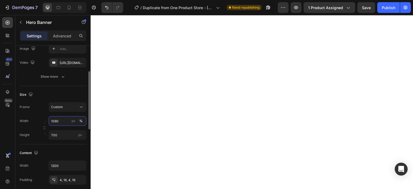
click at [62, 121] on input "1080" at bounding box center [68, 121] width 38 height 10
type input "1000"
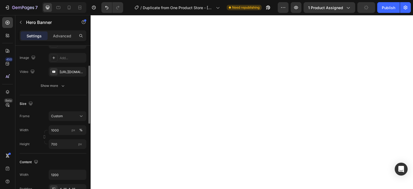
scroll to position [61, 0]
click at [64, 144] on input "700" at bounding box center [68, 144] width 38 height 10
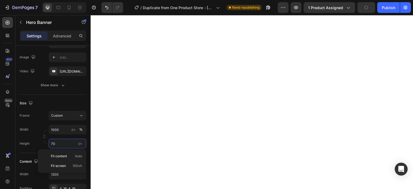
type input "7"
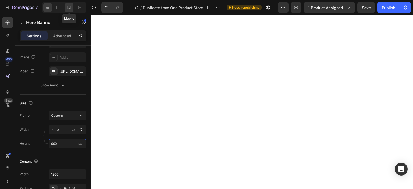
type input "660"
click at [68, 7] on icon at bounding box center [69, 8] width 3 height 4
type input "100"
type input "100%"
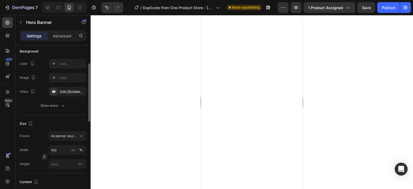
scroll to position [43, 0]
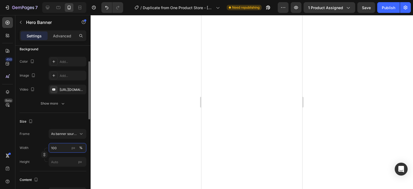
click at [63, 150] on input "100" at bounding box center [68, 148] width 38 height 10
type input "1000"
click at [63, 158] on input "px" at bounding box center [68, 162] width 38 height 10
type input "660"
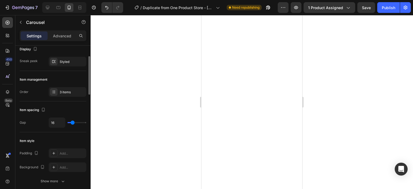
scroll to position [0, 0]
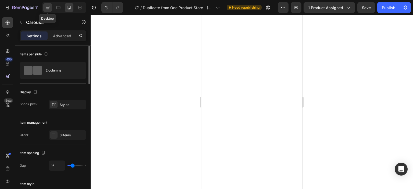
click at [48, 10] on icon at bounding box center [47, 7] width 5 height 5
click at [70, 9] on icon at bounding box center [68, 7] width 5 height 5
type input "100%"
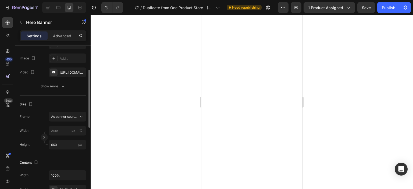
scroll to position [62, 0]
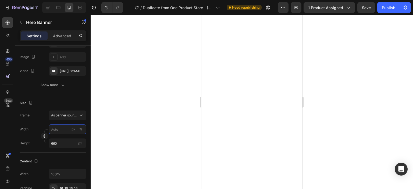
click at [62, 129] on input "px %" at bounding box center [68, 129] width 38 height 10
type input "1"
type input "1000"
click at [60, 142] on input "px" at bounding box center [68, 143] width 38 height 10
click at [79, 116] on icon at bounding box center [81, 115] width 5 height 5
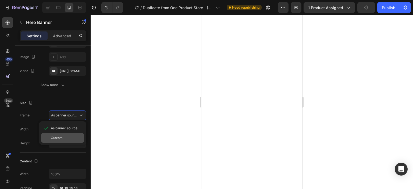
click at [67, 136] on div "Custom" at bounding box center [66, 138] width 31 height 5
type input "66"
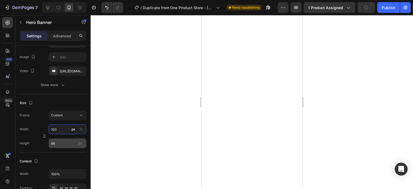
type input "100"
click at [65, 140] on input "66" at bounding box center [68, 143] width 38 height 10
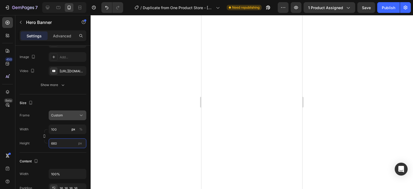
type input "660"
click at [77, 112] on button "Custom" at bounding box center [68, 116] width 38 height 10
click at [69, 129] on input "100" at bounding box center [68, 129] width 38 height 10
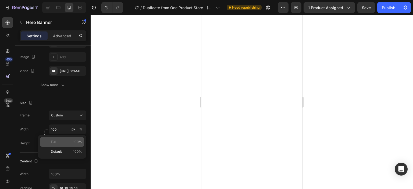
click at [67, 138] on div "Full 100%" at bounding box center [62, 142] width 44 height 10
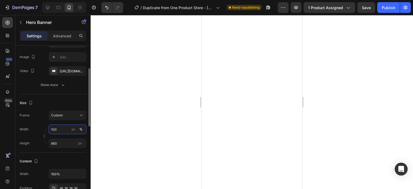
click at [66, 127] on input "100" at bounding box center [68, 129] width 38 height 10
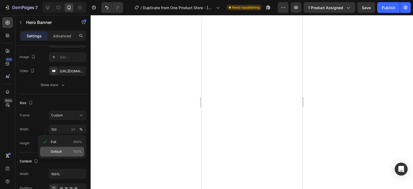
click at [66, 147] on div "Default 100%" at bounding box center [62, 152] width 44 height 10
click at [65, 145] on input "660" at bounding box center [68, 143] width 38 height 10
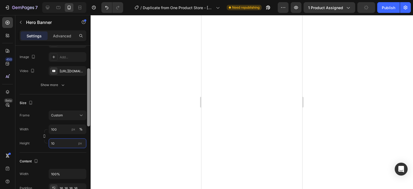
type input "1"
type input "520"
click at [62, 130] on input "100" at bounding box center [68, 129] width 38 height 10
type input "5"
type input "2"
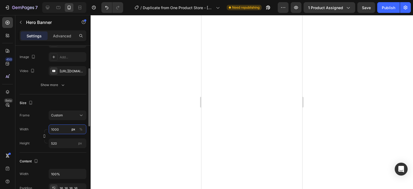
click at [61, 130] on input "1000" at bounding box center [68, 129] width 38 height 10
type input "1"
type input "250"
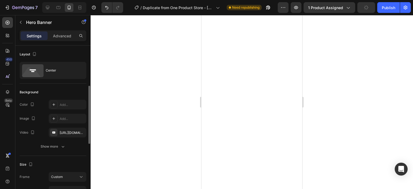
scroll to position [49, 0]
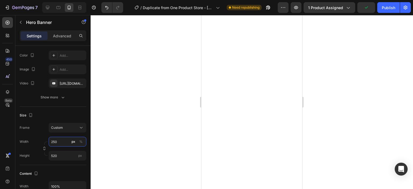
click at [63, 142] on input "250" at bounding box center [68, 142] width 38 height 10
type input "2"
type input "300"
click at [324, 138] on div at bounding box center [252, 102] width 322 height 174
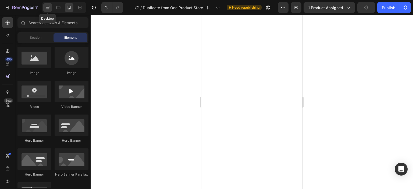
click at [49, 7] on icon at bounding box center [47, 7] width 5 height 5
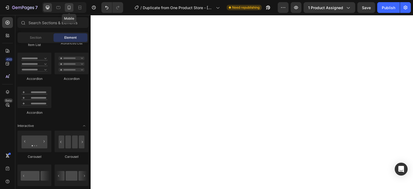
click at [69, 5] on icon at bounding box center [68, 7] width 5 height 5
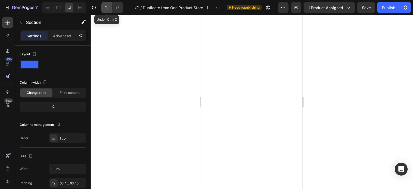
drag, startPoint x: 105, startPoint y: 7, endPoint x: 108, endPoint y: 10, distance: 4.2
click at [105, 7] on icon "Undo/Redo" at bounding box center [106, 7] width 3 height 3
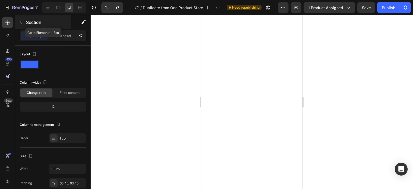
click at [21, 19] on button "button" at bounding box center [20, 22] width 9 height 9
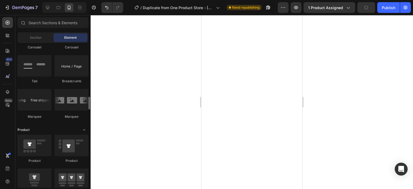
scroll to position [461, 0]
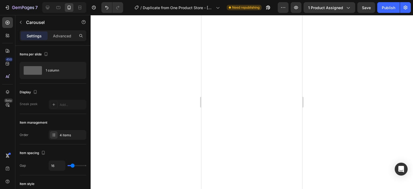
click at [315, 65] on div at bounding box center [252, 102] width 322 height 174
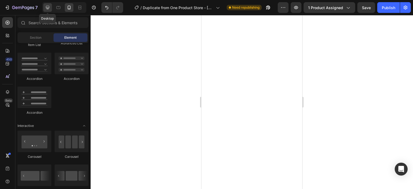
click at [49, 6] on icon at bounding box center [47, 7] width 3 height 3
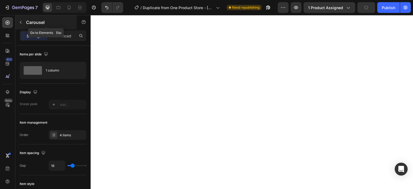
click at [23, 21] on icon "button" at bounding box center [21, 22] width 4 height 4
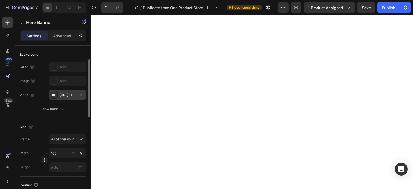
scroll to position [38, 0]
click at [76, 138] on span "As banner source" at bounding box center [64, 139] width 26 height 5
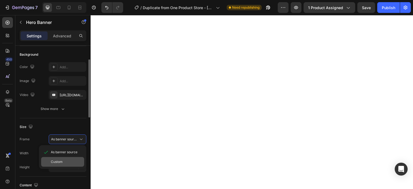
click at [71, 161] on div "Custom" at bounding box center [66, 161] width 31 height 5
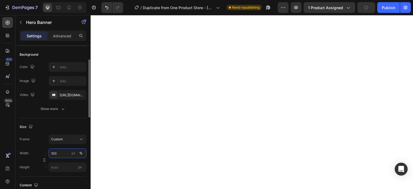
click at [62, 154] on input "100" at bounding box center [68, 153] width 38 height 10
type input "1000"
click at [62, 165] on input "px" at bounding box center [68, 167] width 38 height 10
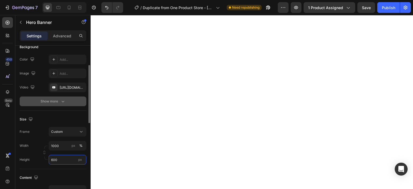
scroll to position [47, 0]
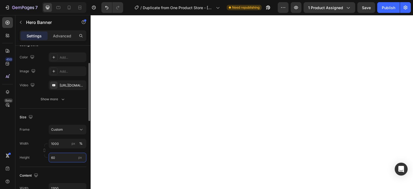
type input "6"
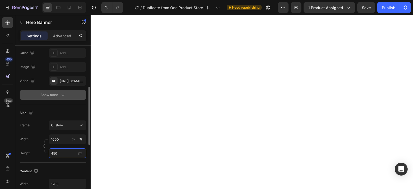
scroll to position [69, 0]
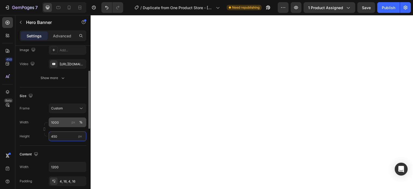
type input "450"
click at [66, 126] on input "1000" at bounding box center [68, 123] width 38 height 10
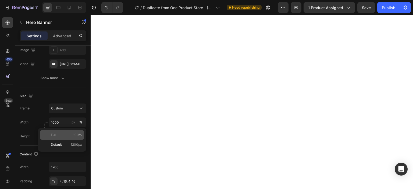
click at [65, 134] on p "Full 100%" at bounding box center [66, 135] width 31 height 5
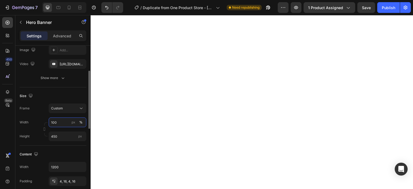
click at [60, 124] on input "100" at bounding box center [68, 123] width 38 height 10
click at [68, 123] on input "100" at bounding box center [68, 123] width 38 height 10
type input "1"
type input "500"
click at [64, 136] on input "450" at bounding box center [68, 136] width 38 height 10
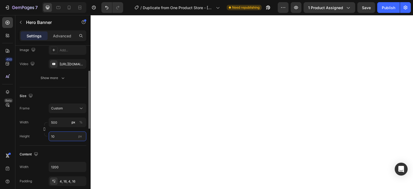
type input "1"
type input "8"
type input "700"
click at [59, 122] on input "500" at bounding box center [68, 123] width 38 height 10
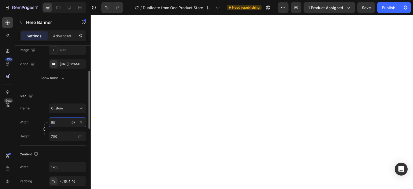
type input "5"
type input "400"
click at [67, 136] on input "700" at bounding box center [68, 136] width 38 height 10
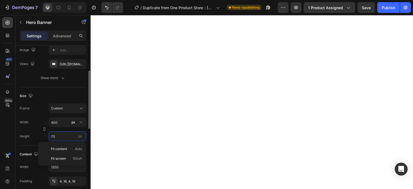
type input "7"
type input "600"
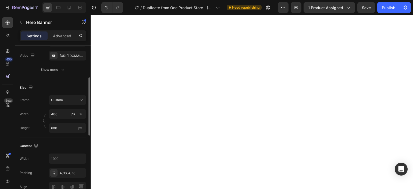
scroll to position [80, 0]
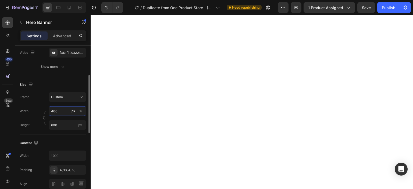
click at [65, 109] on input "400" at bounding box center [68, 111] width 38 height 10
type input "4"
type input "350"
click at [43, 116] on icon "button" at bounding box center [44, 118] width 4 height 4
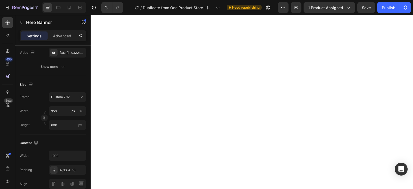
click at [2, 128] on div "450 Beta" at bounding box center [7, 83] width 11 height 133
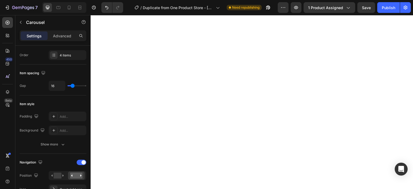
scroll to position [0, 0]
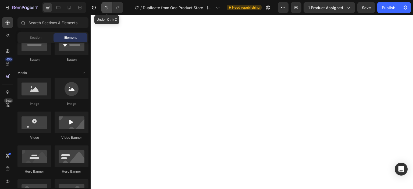
click at [105, 11] on button "Undo/Redo" at bounding box center [106, 7] width 11 height 11
click at [72, 8] on div at bounding box center [69, 7] width 9 height 9
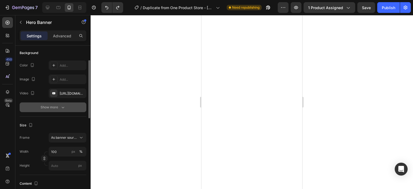
scroll to position [40, 0]
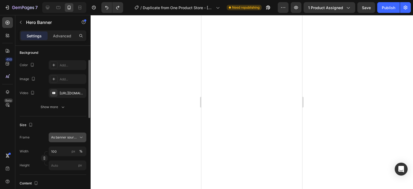
click at [70, 142] on button "As banner source" at bounding box center [68, 138] width 38 height 10
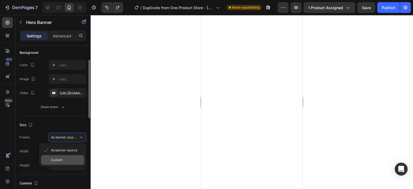
click at [68, 160] on div "Custom" at bounding box center [66, 160] width 31 height 5
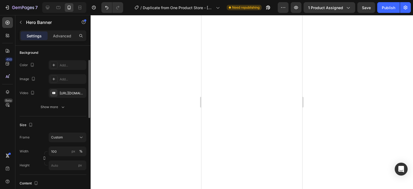
click at [135, 143] on div at bounding box center [252, 102] width 322 height 174
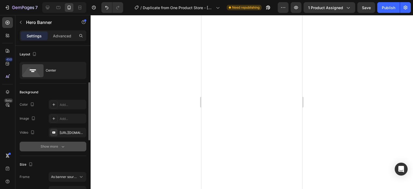
scroll to position [48, 0]
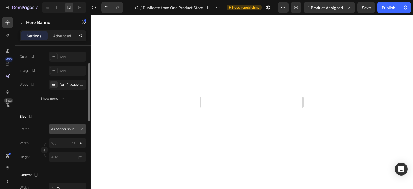
click at [72, 130] on span "As banner source" at bounding box center [64, 129] width 26 height 5
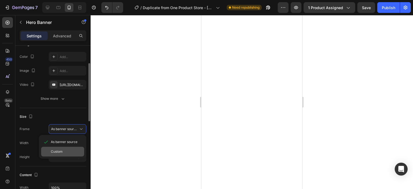
click at [66, 151] on div "Custom" at bounding box center [66, 151] width 31 height 5
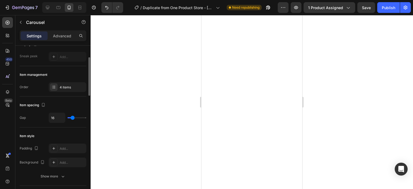
scroll to position [0, 0]
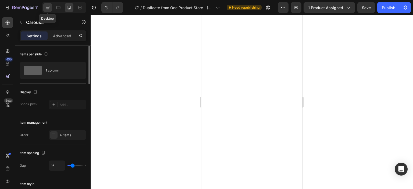
click at [48, 8] on icon at bounding box center [47, 7] width 3 height 3
click at [392, 10] on div "Publish" at bounding box center [388, 8] width 13 height 6
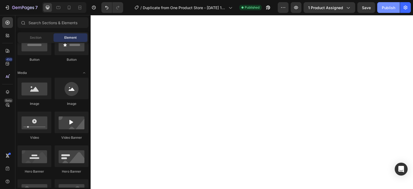
click at [386, 9] on div "Publish" at bounding box center [388, 8] width 13 height 6
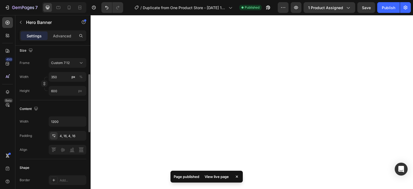
scroll to position [103, 0]
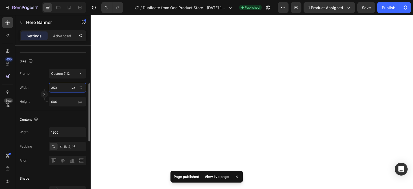
click at [58, 90] on input "350" at bounding box center [68, 88] width 38 height 10
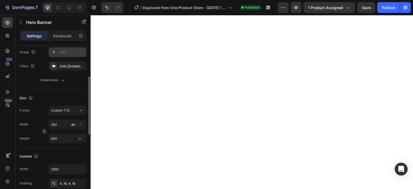
scroll to position [71, 0]
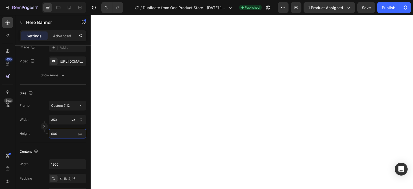
click at [64, 132] on input "600" at bounding box center [68, 134] width 38 height 10
type input "35"
type input "60"
type input "4"
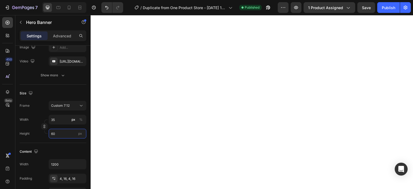
type input "6"
type input "550"
click at [61, 121] on input "4" at bounding box center [68, 120] width 38 height 10
type input "330"
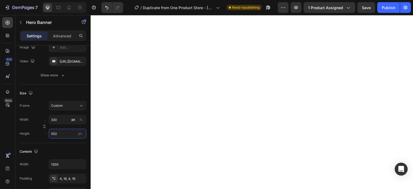
click at [62, 132] on input "550" at bounding box center [68, 134] width 38 height 10
type input "500"
click at [44, 126] on icon "button" at bounding box center [44, 126] width 4 height 4
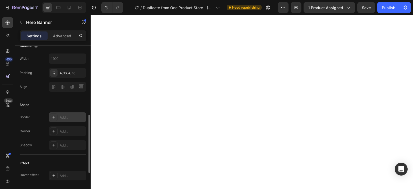
scroll to position [180, 0]
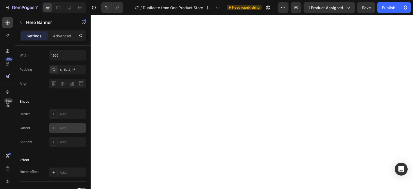
click at [53, 127] on icon at bounding box center [53, 128] width 3 height 3
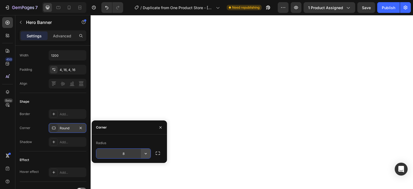
click at [148, 153] on icon "button" at bounding box center [145, 153] width 5 height 5
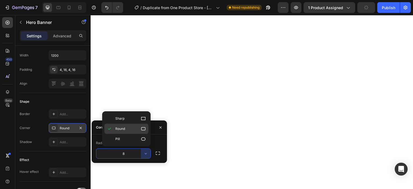
click at [145, 130] on icon at bounding box center [143, 128] width 4 height 3
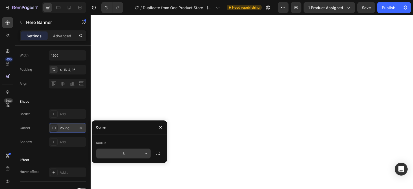
click at [134, 155] on input "8" at bounding box center [123, 154] width 54 height 10
type input "20"
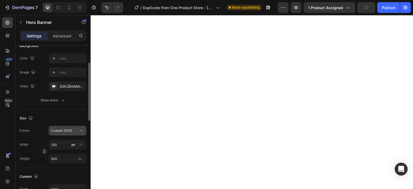
scroll to position [47, 0]
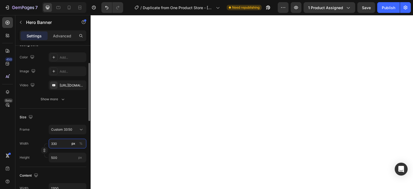
click at [60, 145] on input "330" at bounding box center [68, 144] width 38 height 10
type input "3"
type input "5"
type input "30"
type input "45"
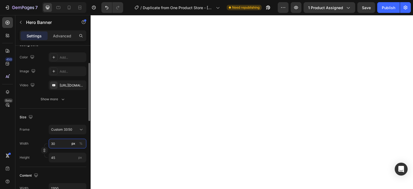
type input "300"
type input "455"
click at [65, 158] on input "455" at bounding box center [68, 158] width 38 height 10
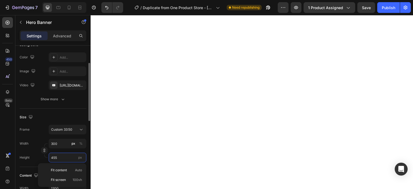
type input "30"
type input "45"
type input "3"
type input "4"
type input "31"
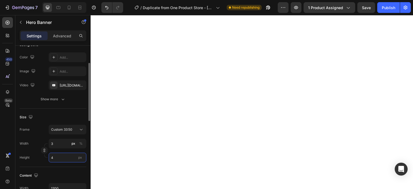
type input "47"
type input "310"
type input "470"
type input "31"
type input "47"
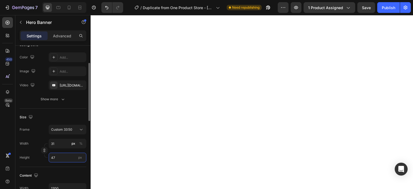
type input "3"
type input "4"
type input "32"
type input "48"
type input "317"
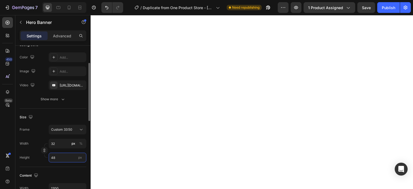
type input "480"
type input "32"
type input "48"
type input "3"
type input "4"
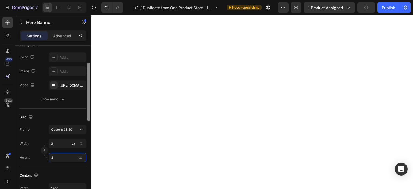
type input "28"
type input "43"
type input "284"
type input "430"
type input "28"
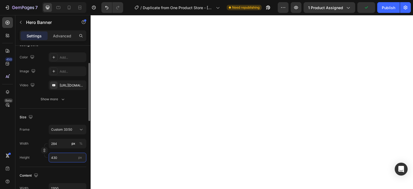
type input "43"
type input "3"
type input "4"
type input "32"
type input "48"
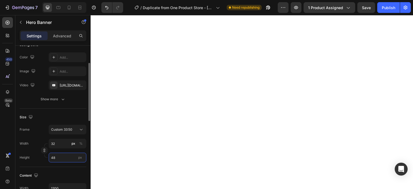
type input "317"
type input "480"
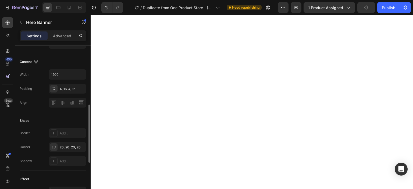
scroll to position [162, 0]
click at [71, 147] on div "20, 20, 20, 20" at bounding box center [68, 146] width 16 height 5
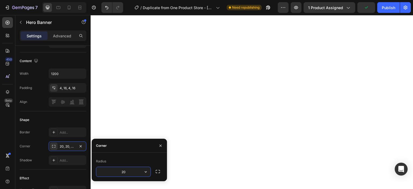
click at [128, 172] on input "20" at bounding box center [123, 172] width 54 height 10
type input "25"
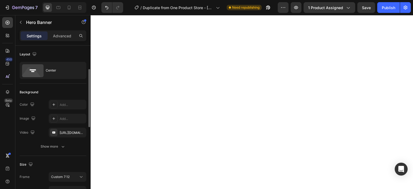
scroll to position [25, 0]
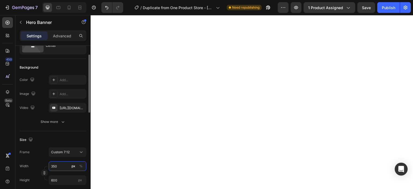
click at [61, 167] on input "350" at bounding box center [68, 166] width 38 height 10
type input "35"
type input "60"
type input "3"
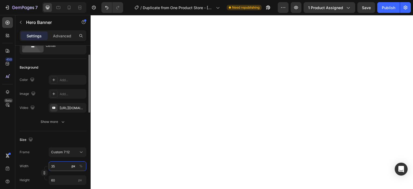
type input "5"
type input "31"
type input "53"
type input "317"
type input "543"
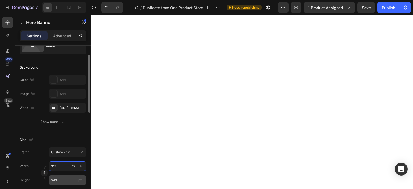
type input "317"
click at [61, 179] on input "543" at bounding box center [68, 180] width 38 height 10
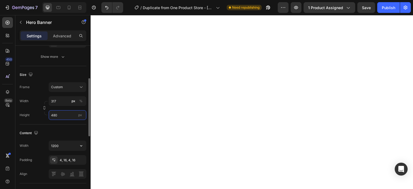
scroll to position [72, 0]
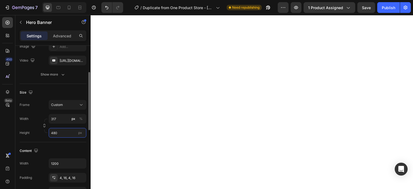
type input "480"
click at [61, 88] on div "Size" at bounding box center [53, 92] width 67 height 9
click at [42, 128] on icon "button" at bounding box center [44, 127] width 4 height 4
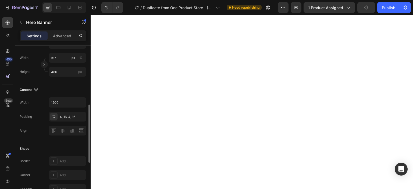
scroll to position [145, 0]
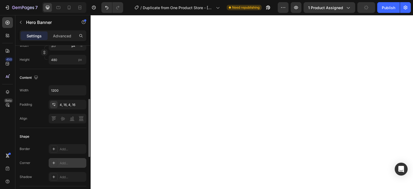
click at [51, 162] on div at bounding box center [54, 163] width 8 height 8
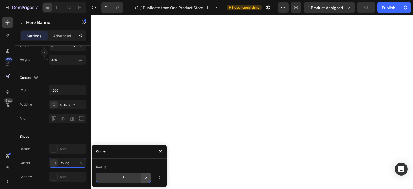
click at [143, 177] on icon "button" at bounding box center [145, 177] width 5 height 5
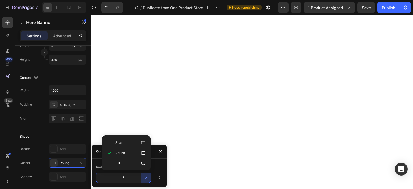
click at [136, 176] on input "8" at bounding box center [123, 178] width 54 height 10
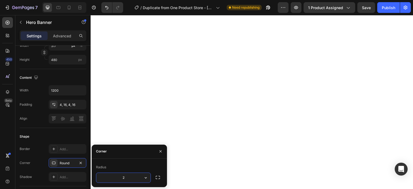
type input "25"
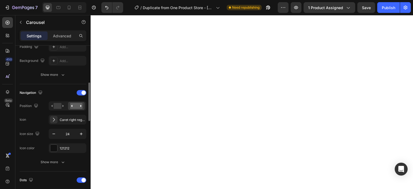
scroll to position [150, 0]
click at [61, 105] on rect at bounding box center [58, 106] width 8 height 6
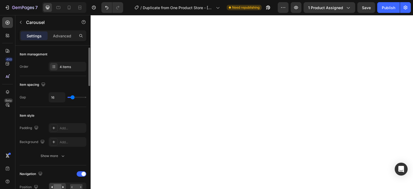
scroll to position [25, 0]
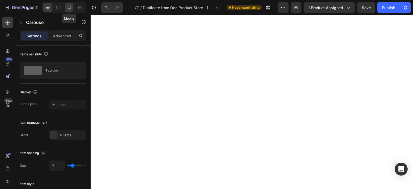
click at [70, 7] on icon at bounding box center [68, 7] width 5 height 5
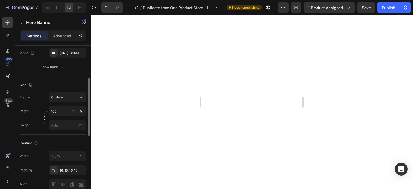
scroll to position [85, 0]
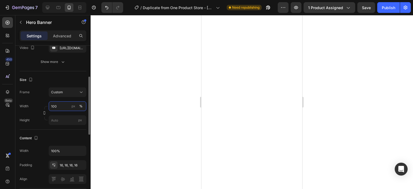
click at [61, 105] on input "100" at bounding box center [68, 106] width 38 height 10
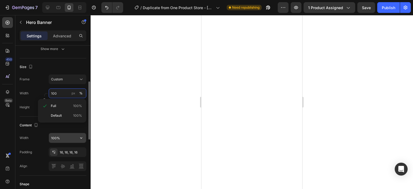
scroll to position [98, 0]
click at [64, 95] on input "100" at bounding box center [68, 93] width 38 height 10
type input "1000"
click at [60, 106] on input "px" at bounding box center [68, 107] width 38 height 10
type input "6"
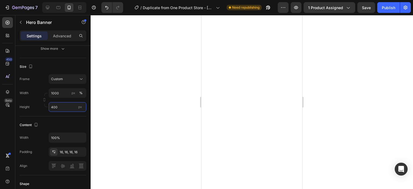
type input "400"
click at [328, 120] on div at bounding box center [252, 102] width 322 height 174
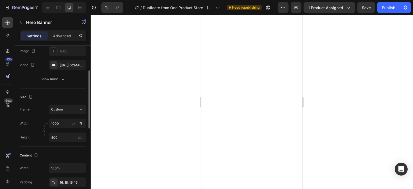
scroll to position [67, 0]
click at [63, 137] on input "400" at bounding box center [68, 138] width 38 height 10
type input "4"
type input "3"
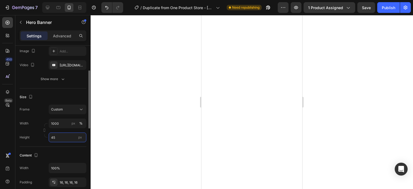
type input "4"
type input "2"
type input "3"
type input "4"
click at [118, 137] on div at bounding box center [252, 102] width 322 height 174
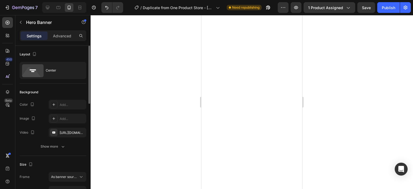
scroll to position [51, 0]
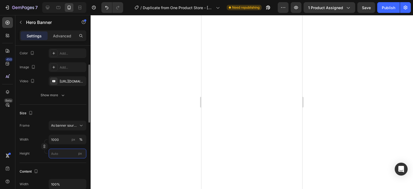
click at [63, 154] on input "px" at bounding box center [68, 154] width 38 height 10
type input "4"
type input "5"
type input "3"
click at [68, 138] on input "px %" at bounding box center [68, 140] width 38 height 10
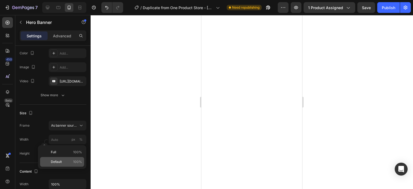
click at [66, 158] on div "Default 100%" at bounding box center [62, 162] width 44 height 10
type input "100"
click at [61, 150] on input "px" at bounding box center [68, 154] width 38 height 10
type input "5"
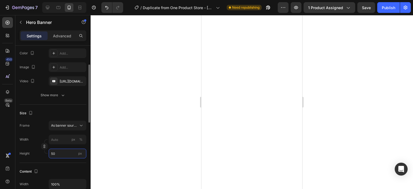
type input "5"
click at [65, 137] on input "px %" at bounding box center [68, 140] width 38 height 10
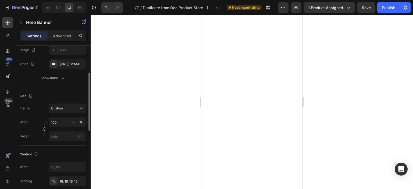
scroll to position [70, 0]
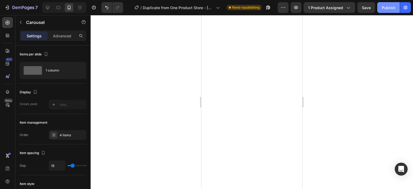
click at [384, 4] on button "Publish" at bounding box center [388, 7] width 23 height 11
